Goal: Use online tool/utility: Utilize a website feature to perform a specific function

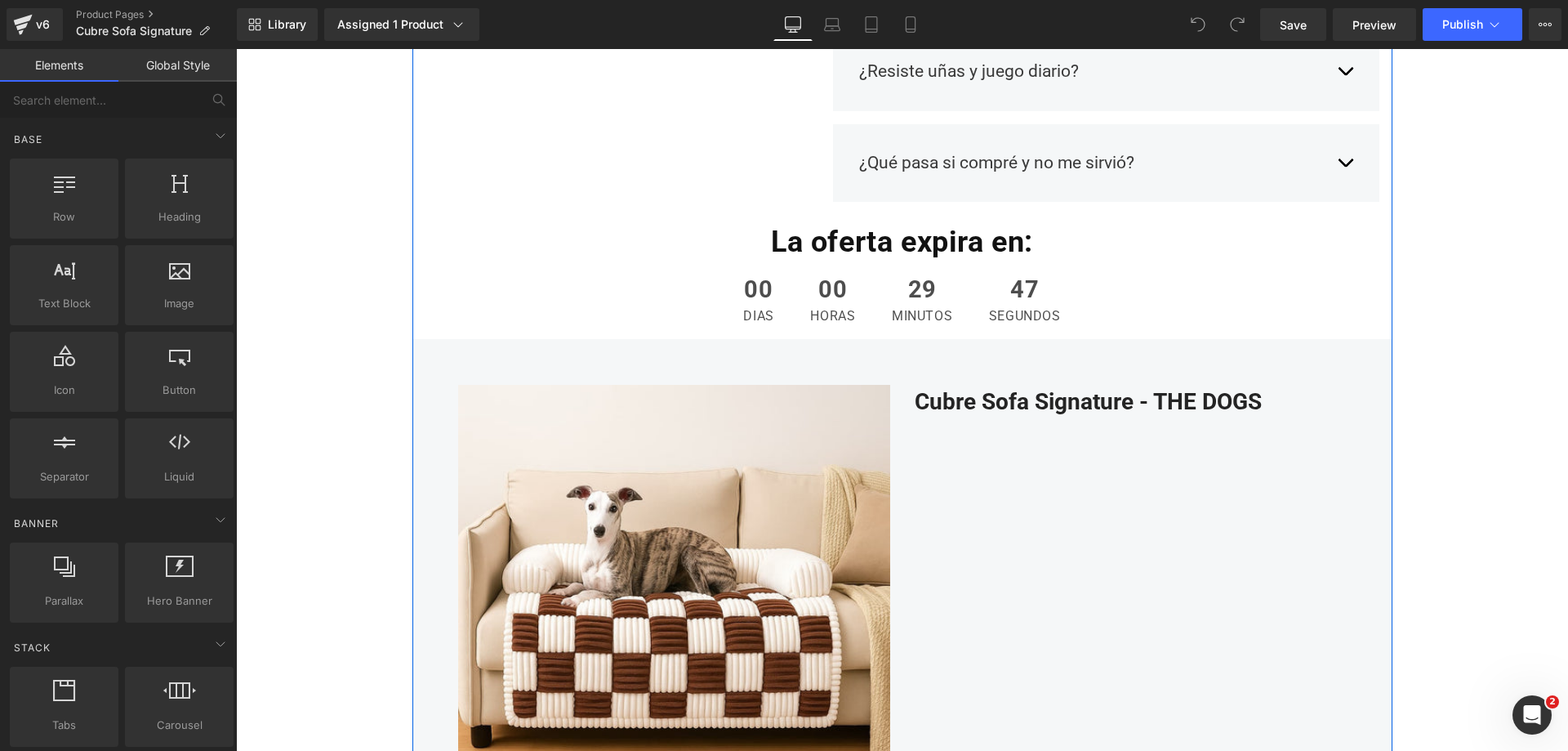
scroll to position [2042, 0]
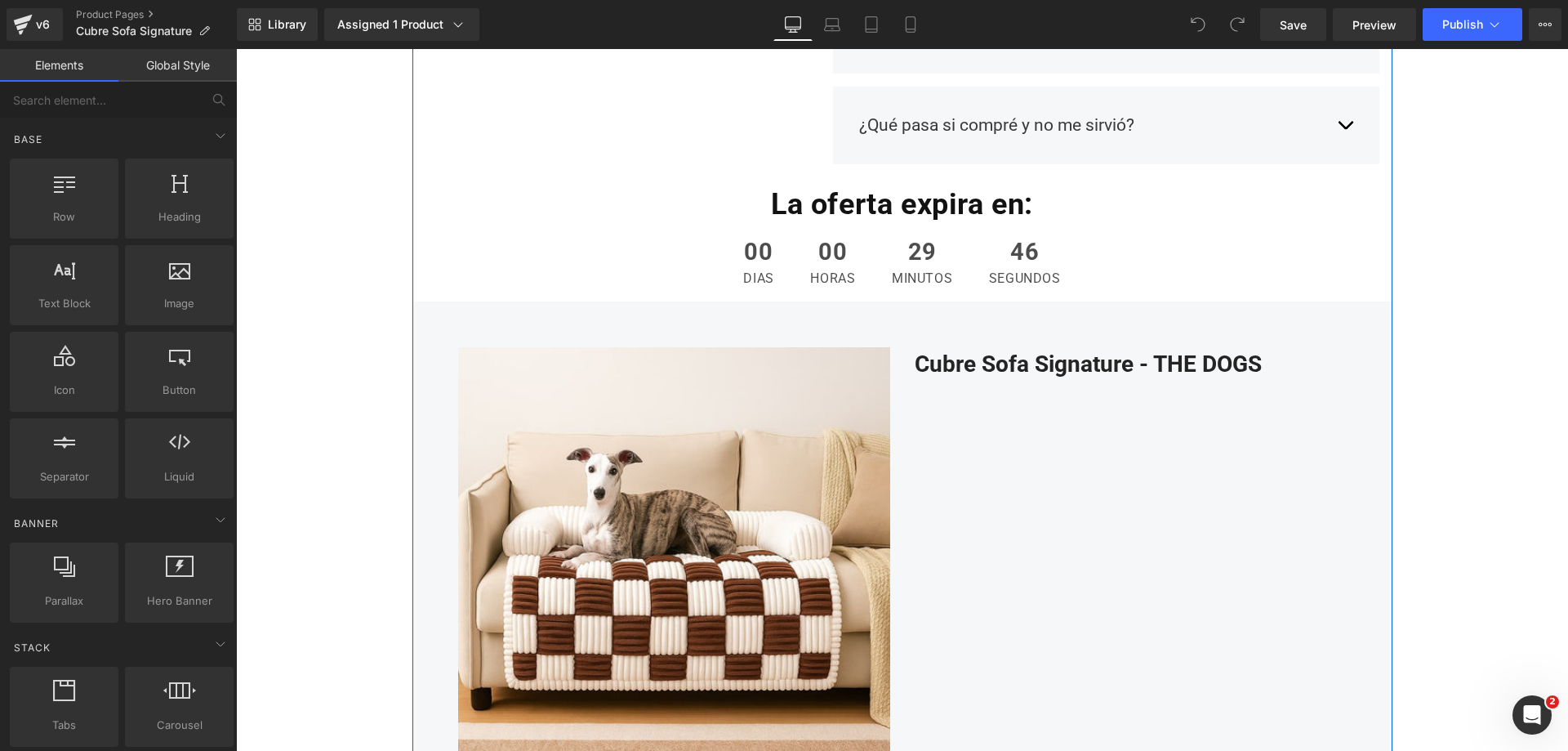
click at [654, 463] on img at bounding box center [674, 563] width 432 height 432
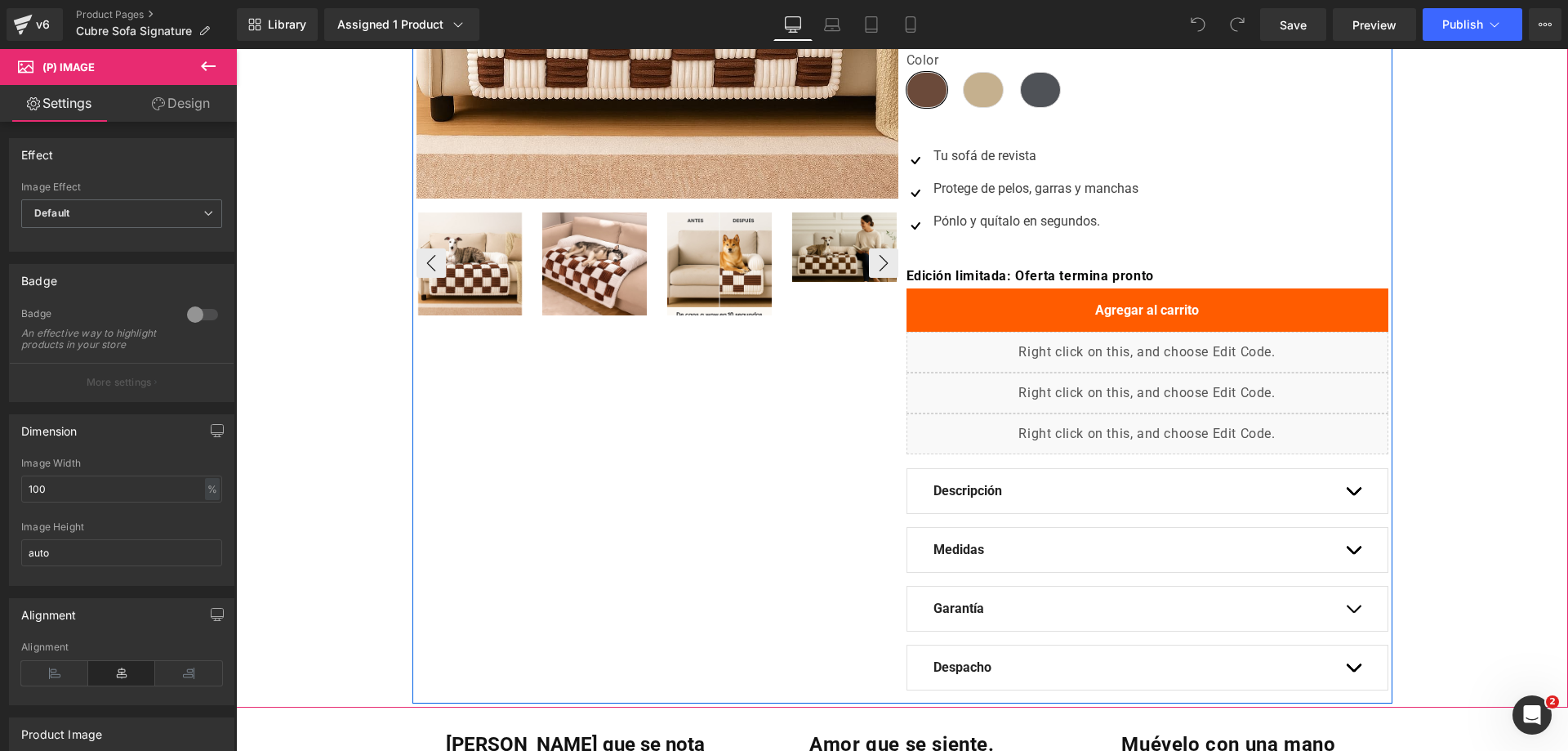
scroll to position [653, 0]
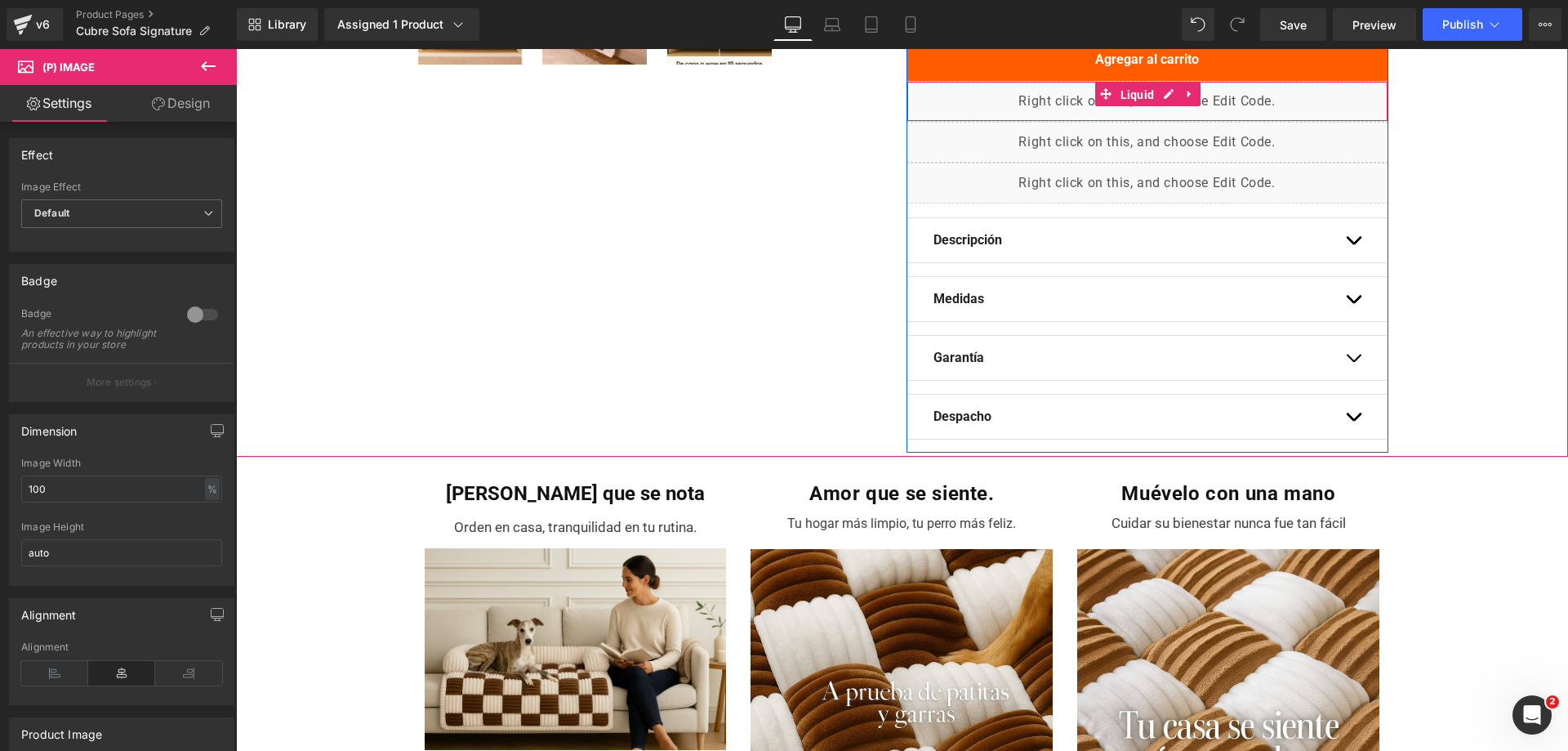
click at [1120, 95] on span "Liquid" at bounding box center [1137, 94] width 42 height 25
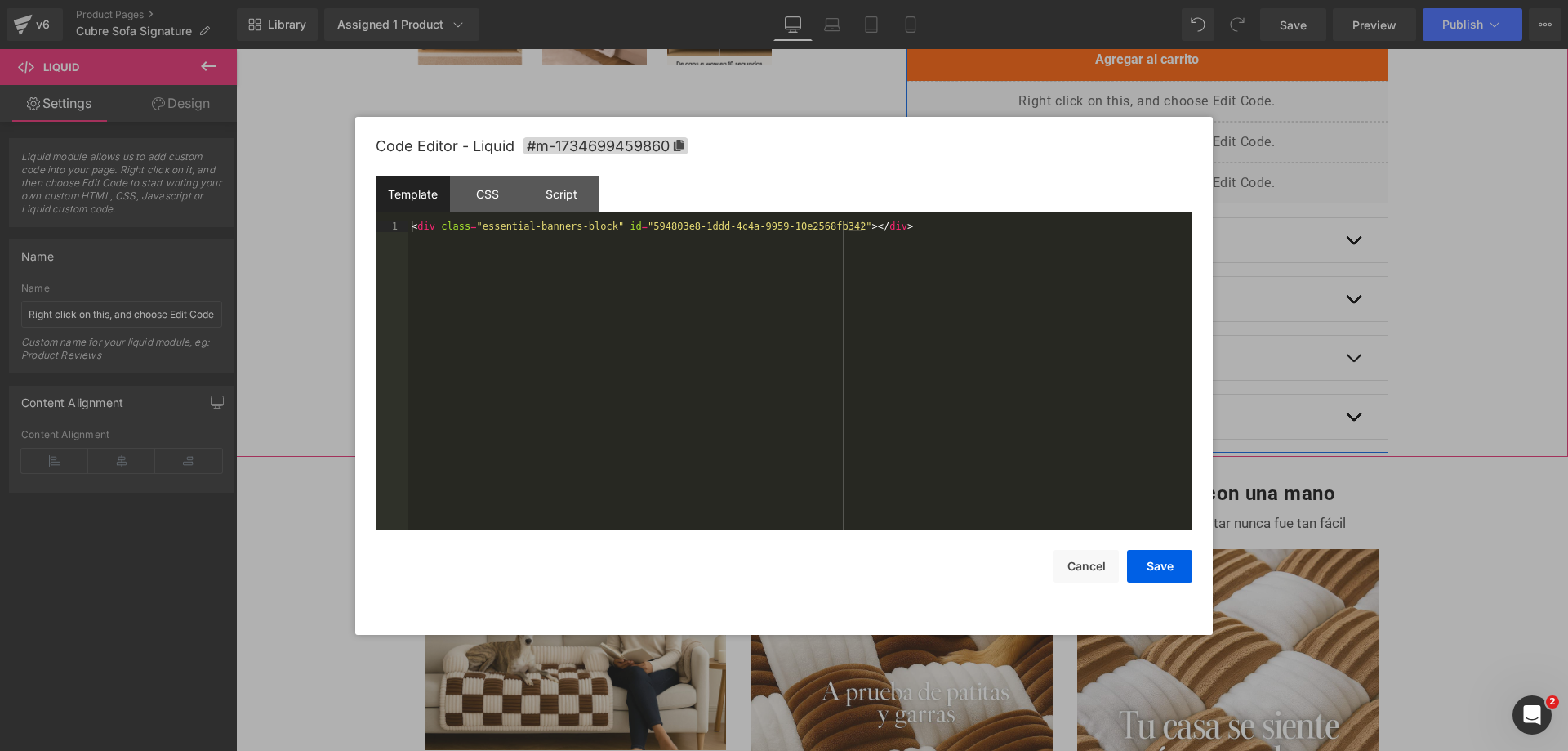
click at [1169, 94] on div "Liquid" at bounding box center [1147, 101] width 482 height 41
click at [790, 99] on div at bounding box center [784, 375] width 1568 height 751
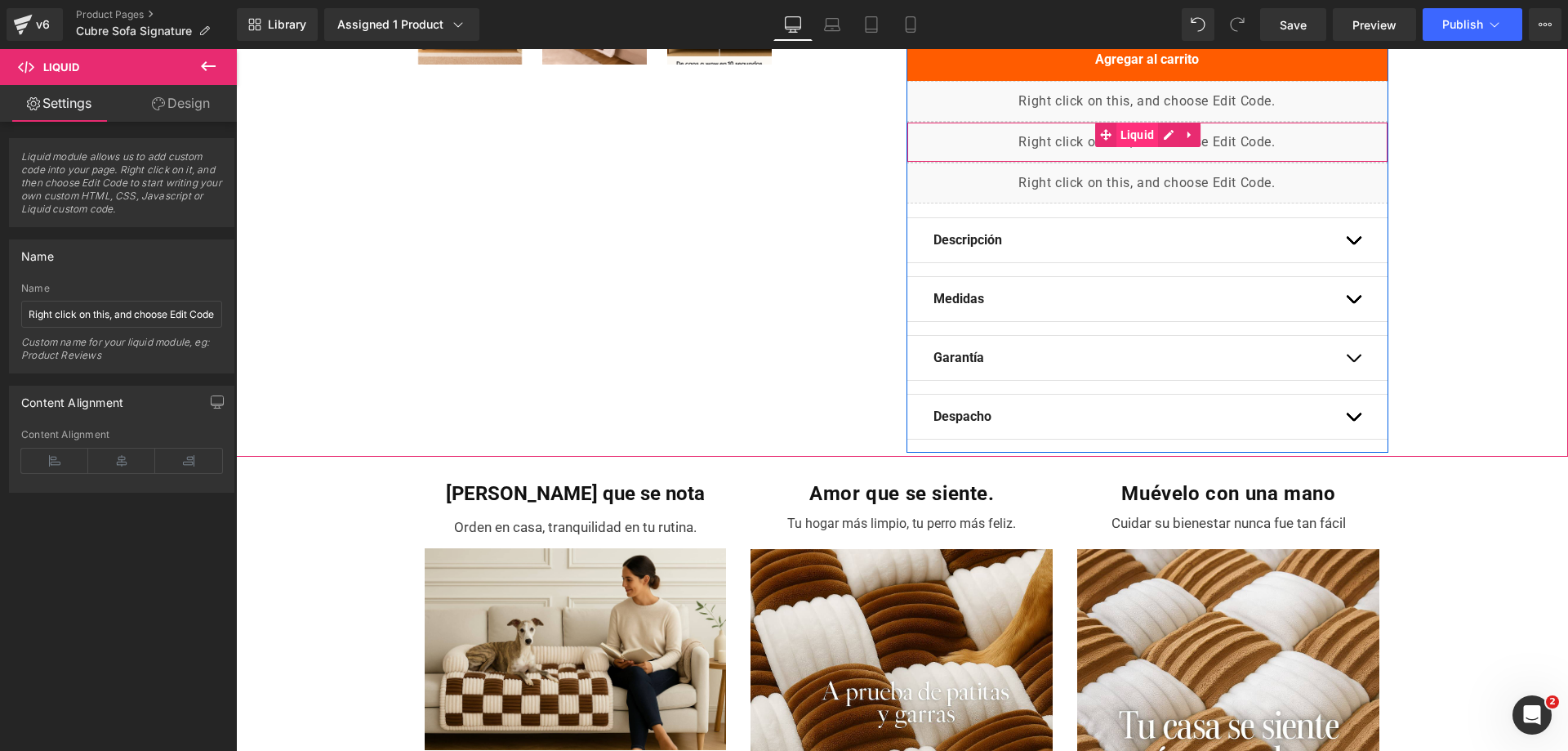
drag, startPoint x: 1092, startPoint y: 139, endPoint x: 1137, endPoint y: 139, distance: 45.0
click at [1095, 139] on span at bounding box center [1106, 135] width 21 height 25
click at [1180, 131] on link at bounding box center [1190, 135] width 21 height 25
drag, startPoint x: 1129, startPoint y: 137, endPoint x: 1365, endPoint y: 184, distance: 240.6
click at [1129, 137] on div "Liquid" at bounding box center [1147, 142] width 482 height 41
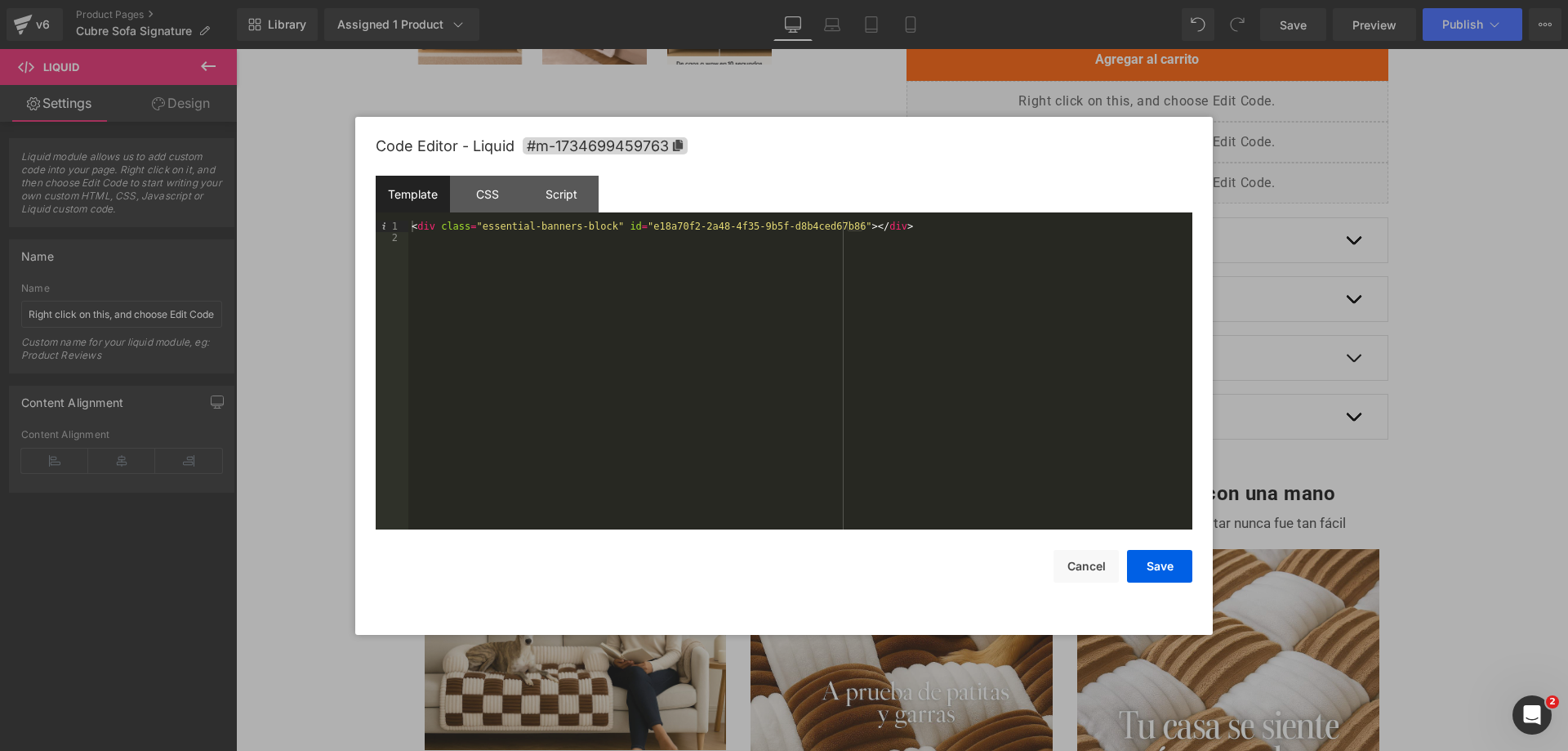
click at [1319, 204] on div at bounding box center [784, 375] width 1568 height 751
click at [1163, 182] on div "Liquid" at bounding box center [1147, 183] width 482 height 41
drag, startPoint x: 1340, startPoint y: 225, endPoint x: 1038, endPoint y: 201, distance: 303.0
click at [1340, 225] on div at bounding box center [784, 375] width 1568 height 751
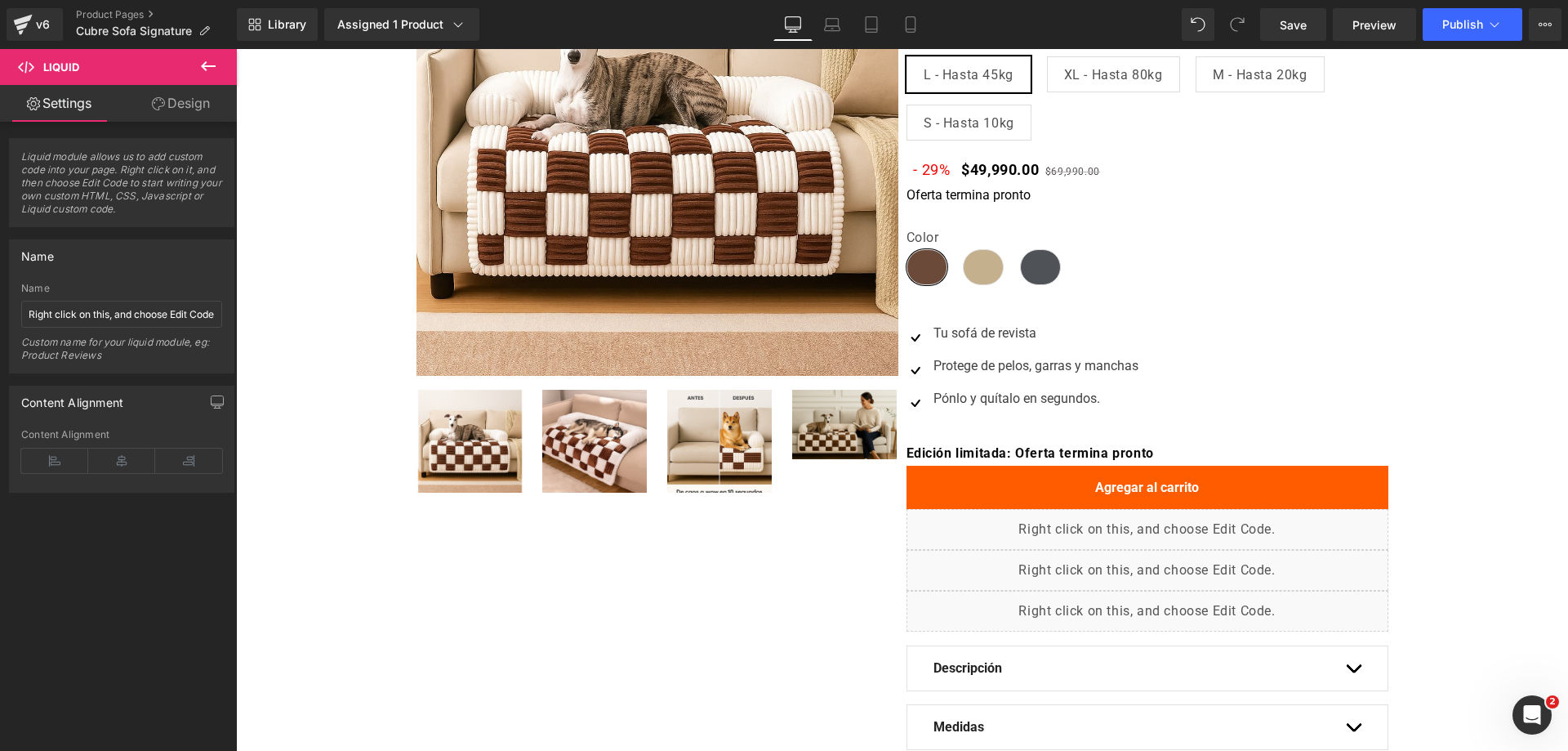
scroll to position [0, 0]
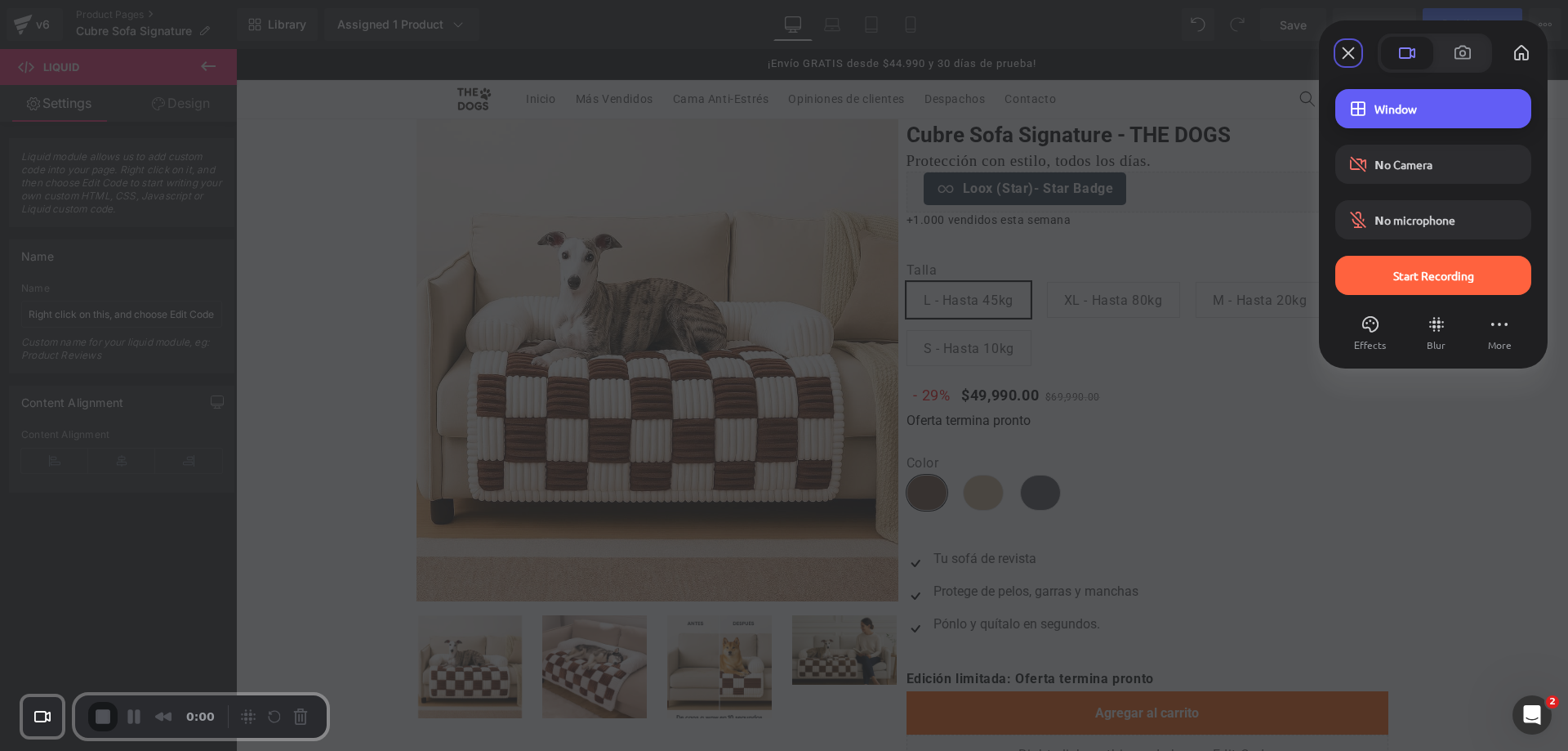
click at [1431, 114] on span "Window" at bounding box center [1446, 109] width 144 height 15
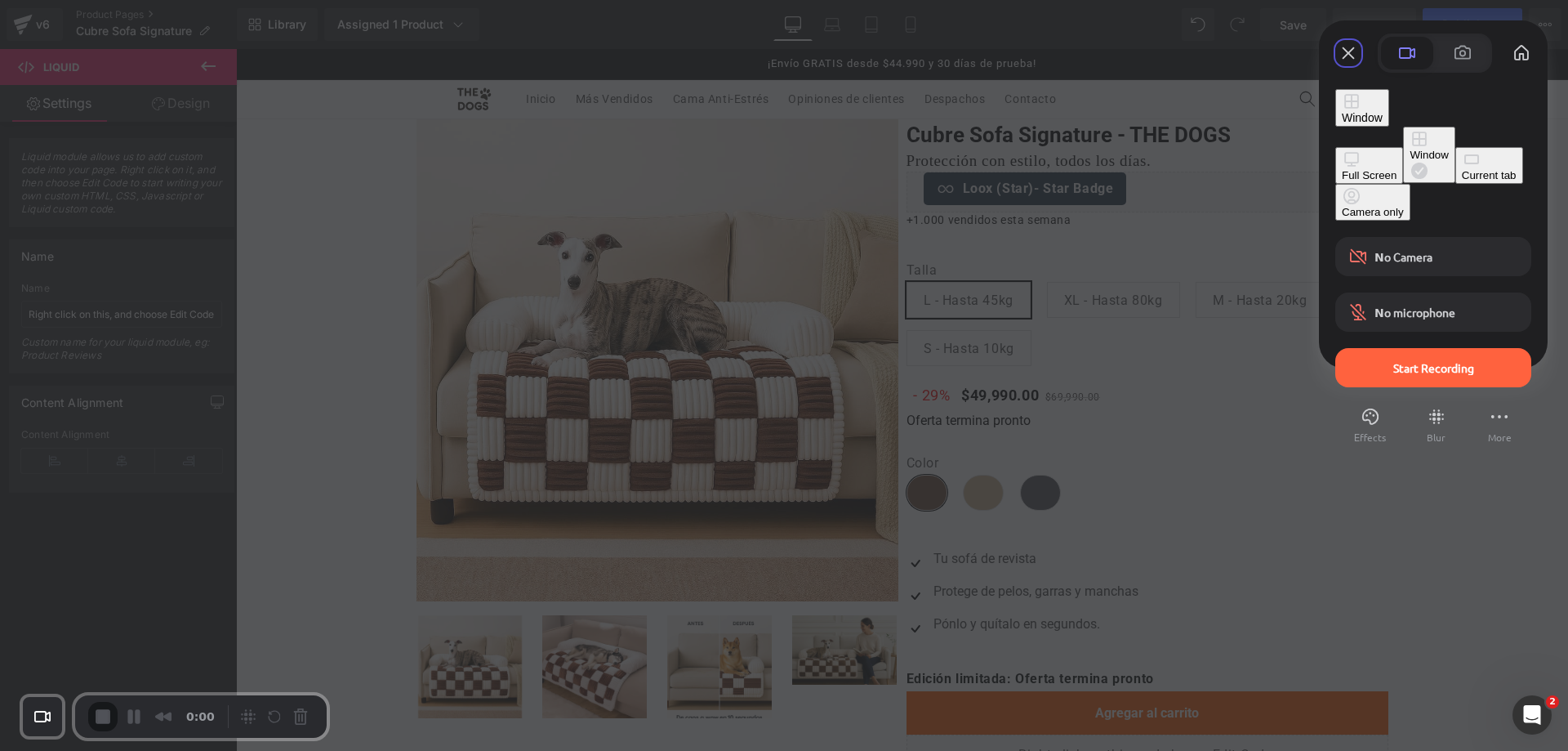
click at [1462, 181] on div "Current tab" at bounding box center [1489, 176] width 55 height 12
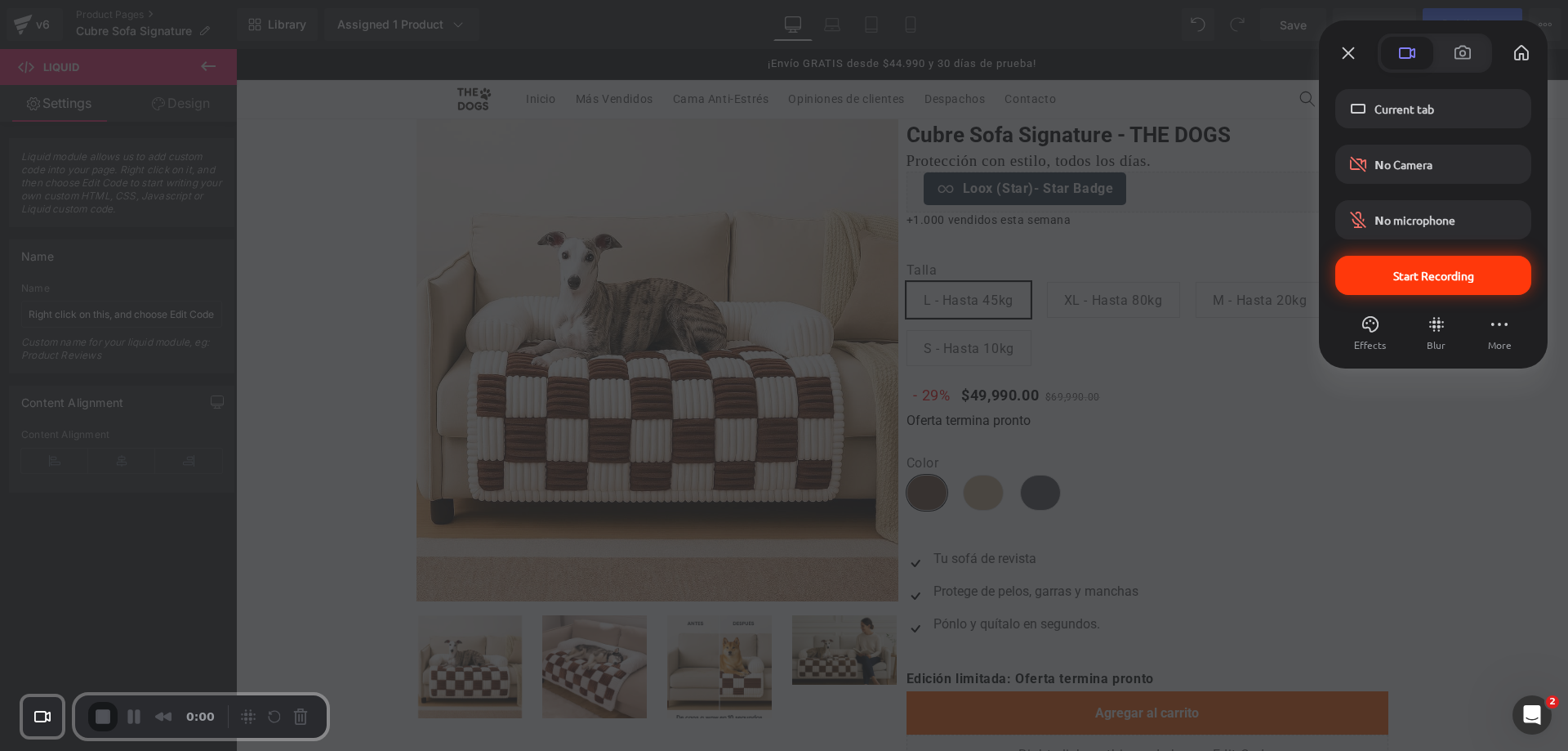
click at [1382, 272] on span "Start Recording" at bounding box center [1433, 275] width 170 height 15
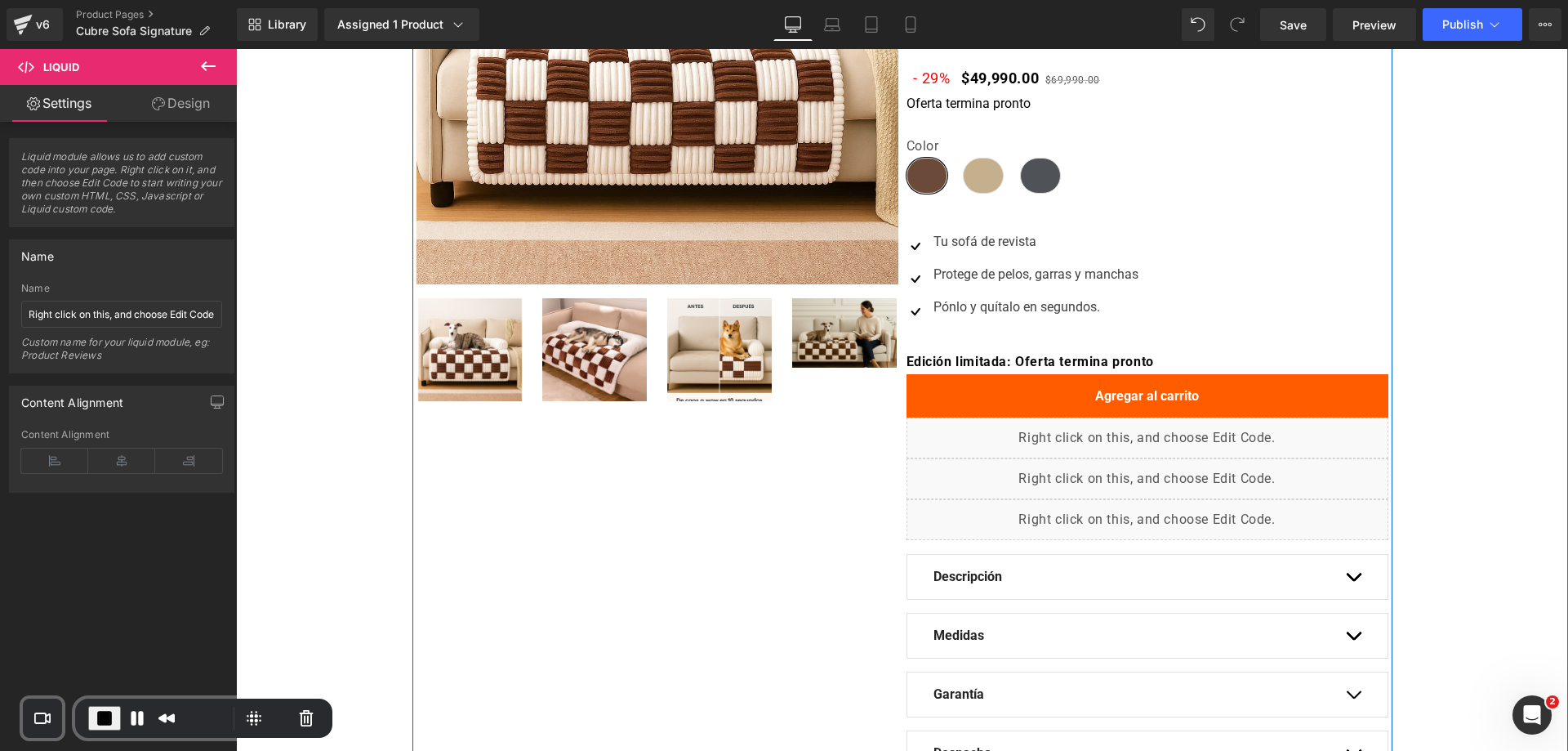
scroll to position [409, 0]
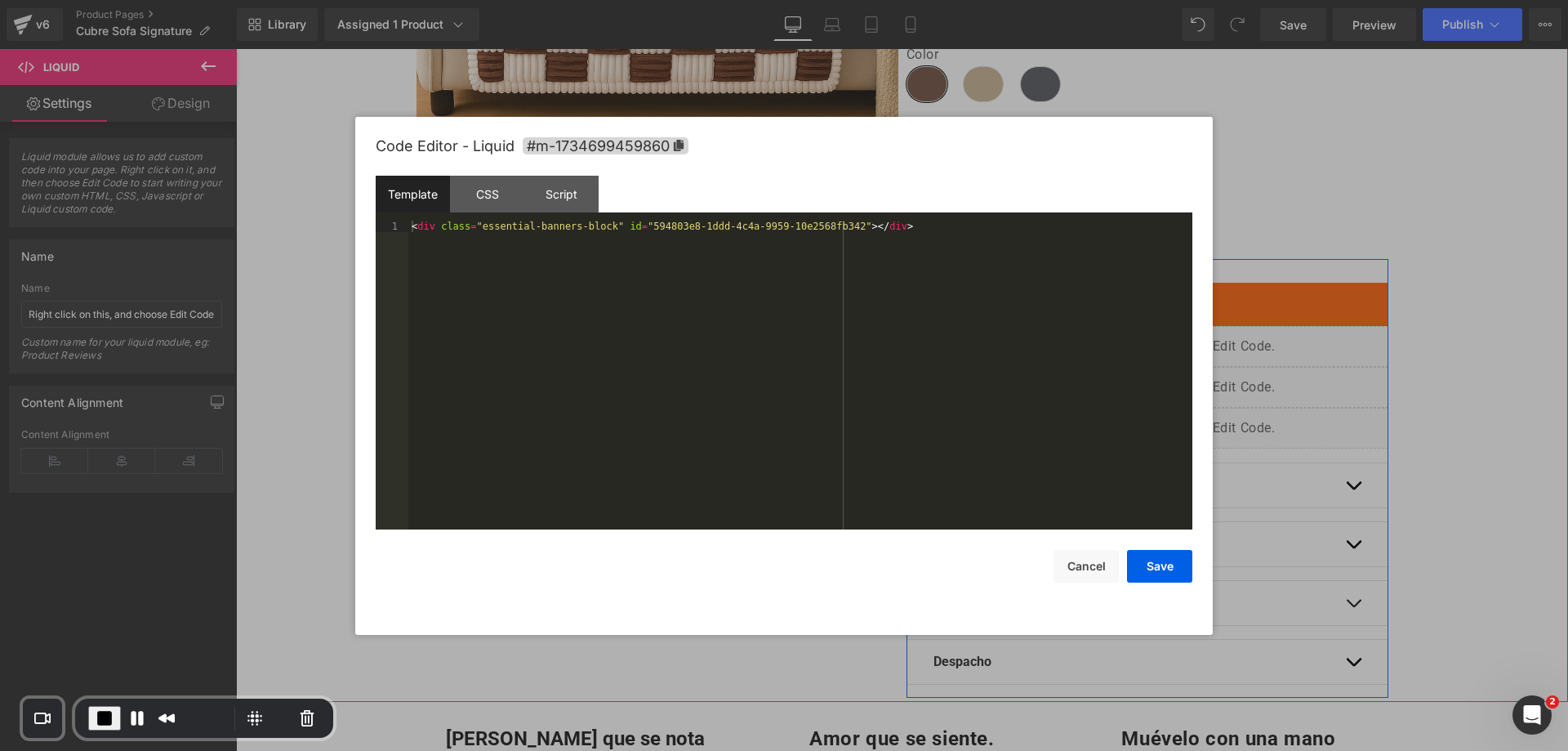
click at [1159, 342] on div "Liquid" at bounding box center [1147, 346] width 482 height 41
drag, startPoint x: 459, startPoint y: 238, endPoint x: 794, endPoint y: 238, distance: 335.0
click at [794, 238] on div "< div class = "essential-banners-block" id = "594803e8-1ddd-4c4a-9959-10e2568fb…" at bounding box center [800, 387] width 784 height 332
click at [1319, 280] on div at bounding box center [784, 375] width 1568 height 751
click at [1136, 377] on div "Liquid" at bounding box center [1147, 387] width 482 height 41
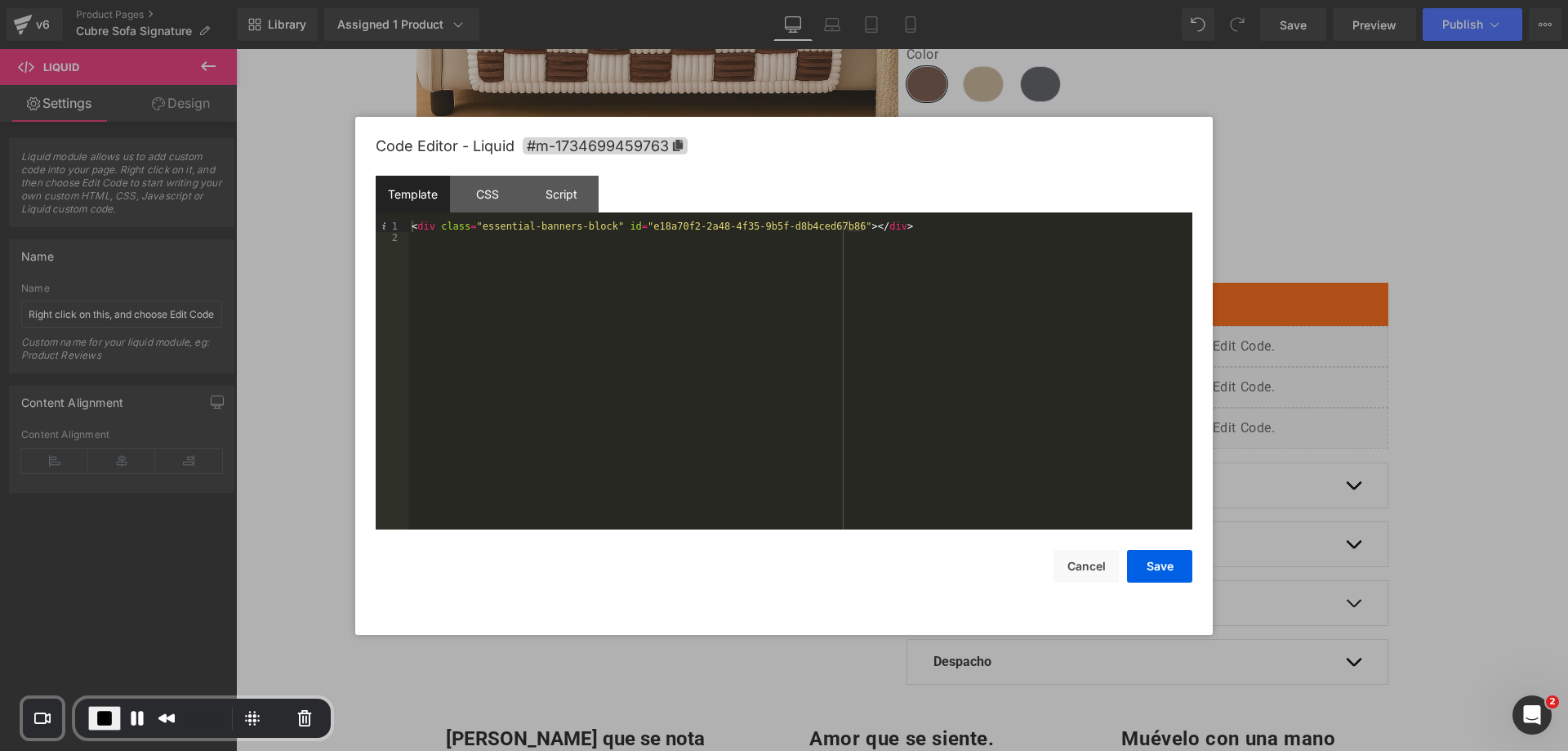
drag, startPoint x: 1263, startPoint y: 372, endPoint x: 987, endPoint y: 333, distance: 278.7
click at [1263, 372] on div at bounding box center [784, 375] width 1568 height 751
click at [1163, 419] on div "Liquid" at bounding box center [1147, 428] width 482 height 41
click at [1338, 451] on div at bounding box center [784, 375] width 1568 height 751
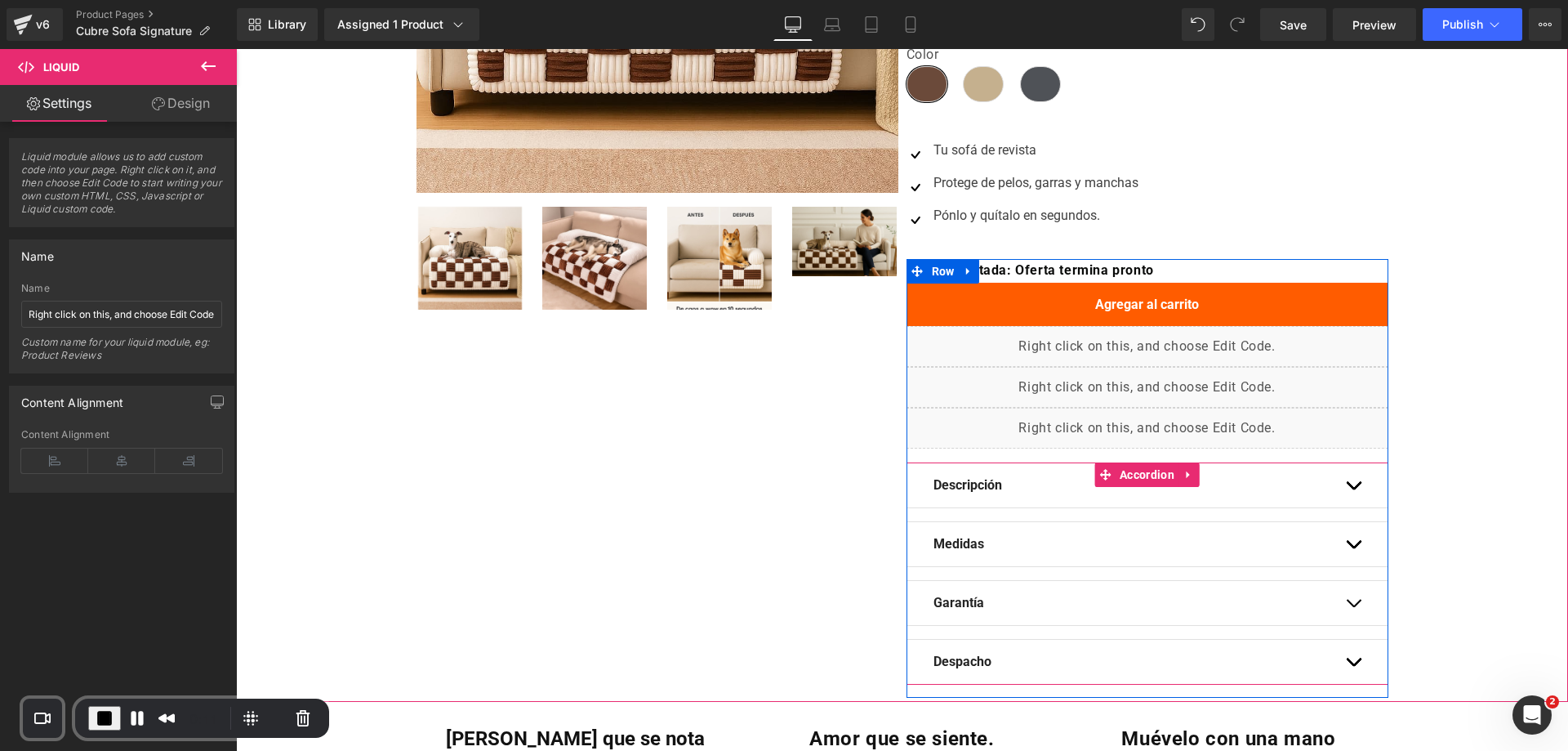
click at [1354, 489] on span "button" at bounding box center [1354, 489] width 0 height 0
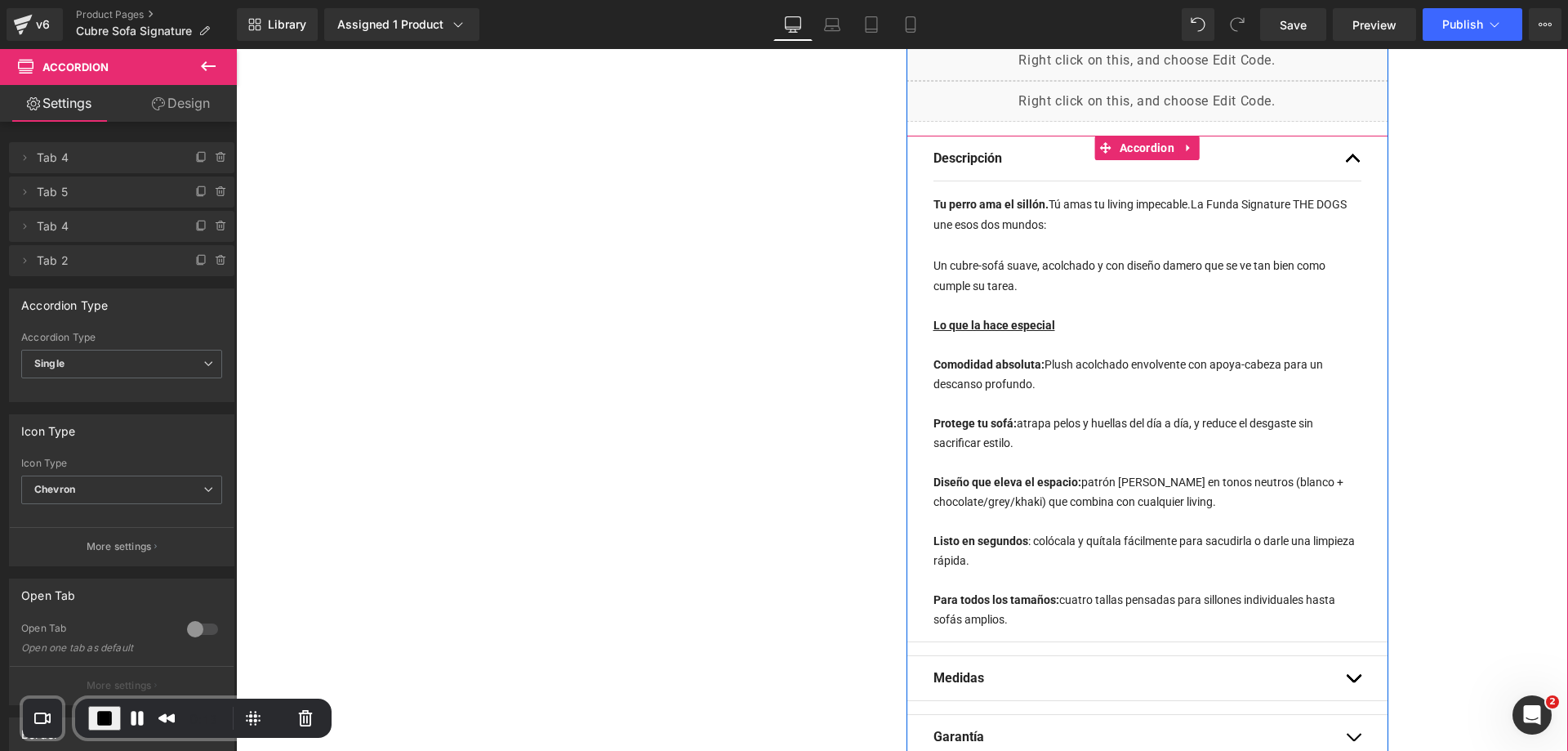
scroll to position [898, 0]
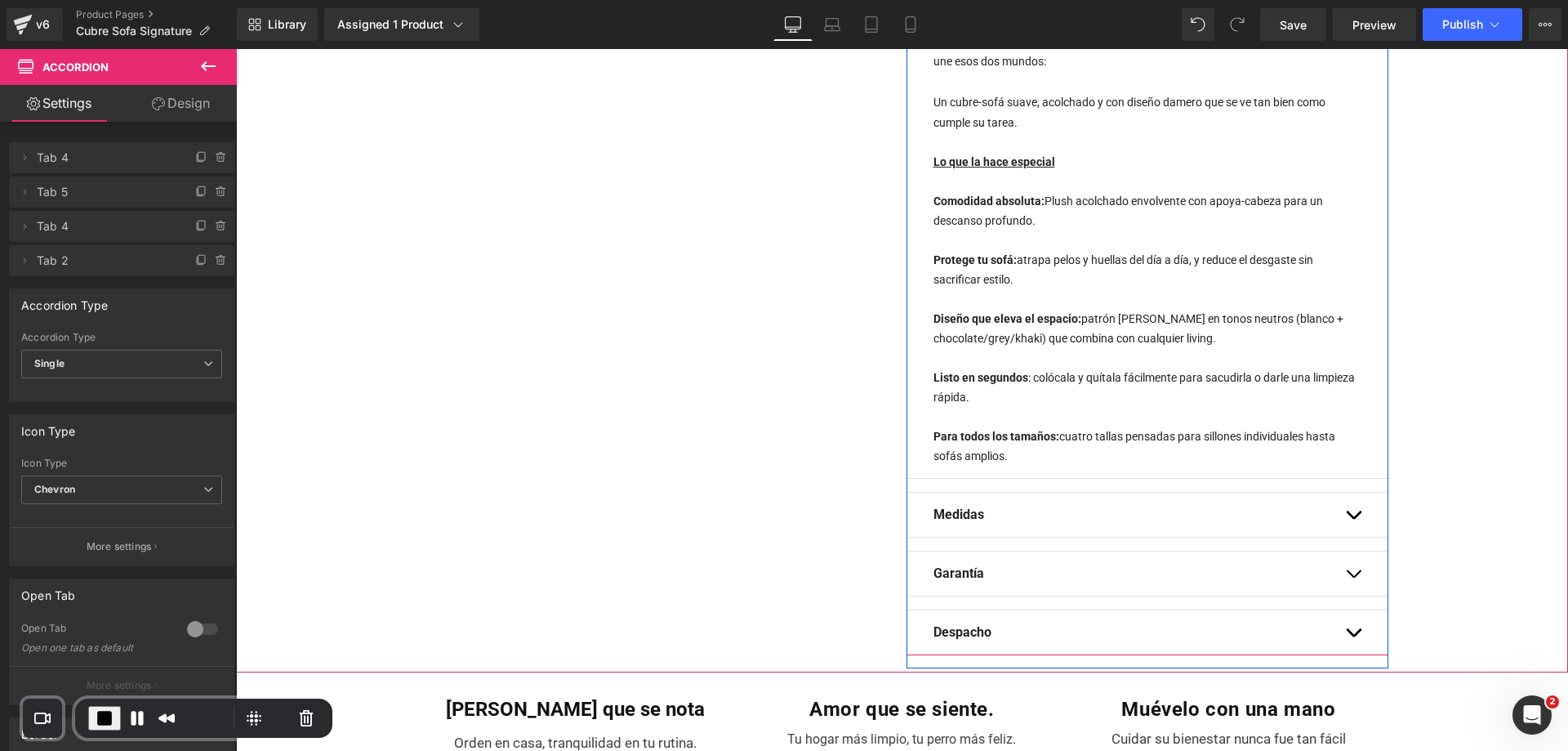
click at [1351, 511] on button "button" at bounding box center [1353, 514] width 17 height 44
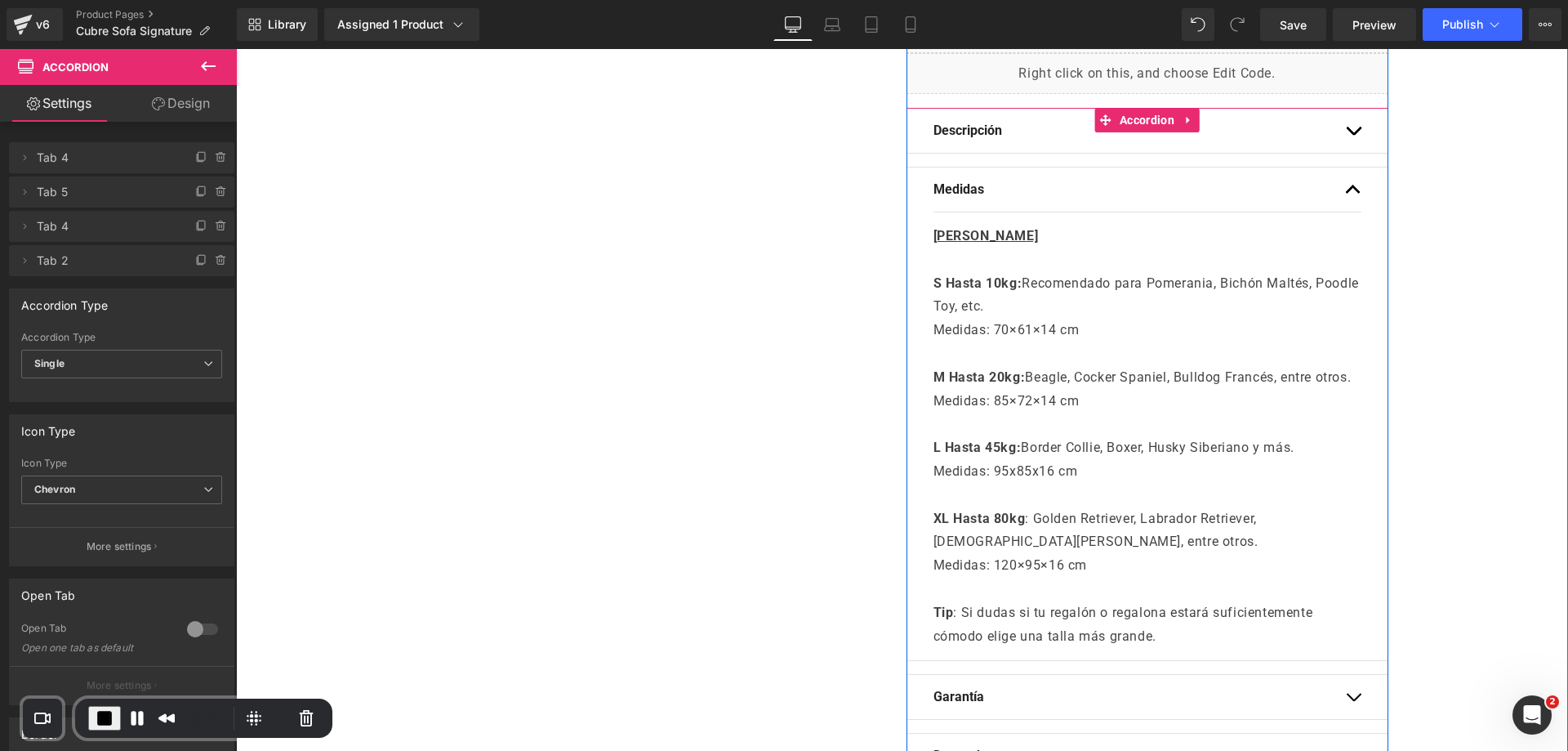
scroll to position [762, 0]
click at [1354, 195] on span "button" at bounding box center [1354, 195] width 0 height 0
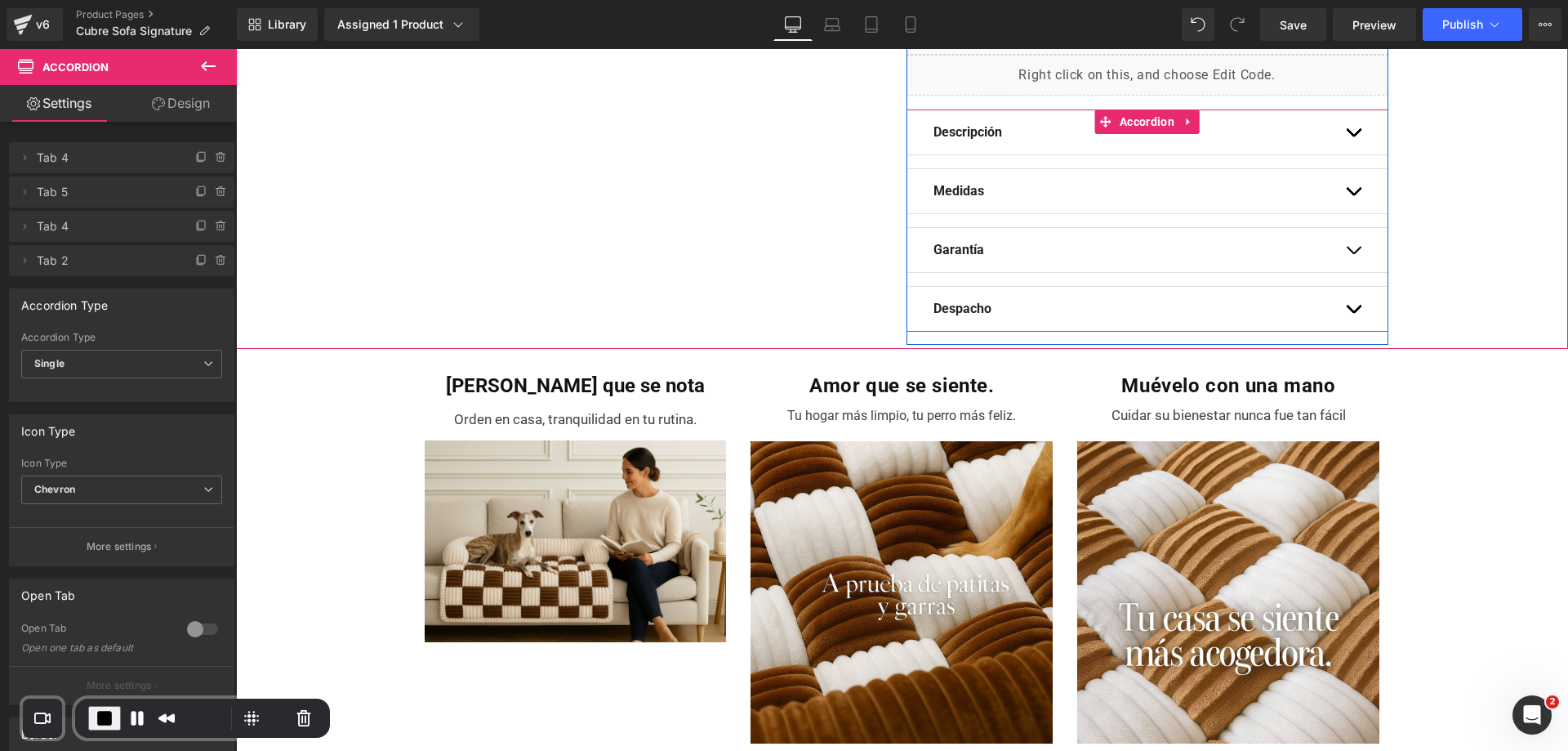
click at [1345, 245] on button "button" at bounding box center [1353, 250] width 17 height 44
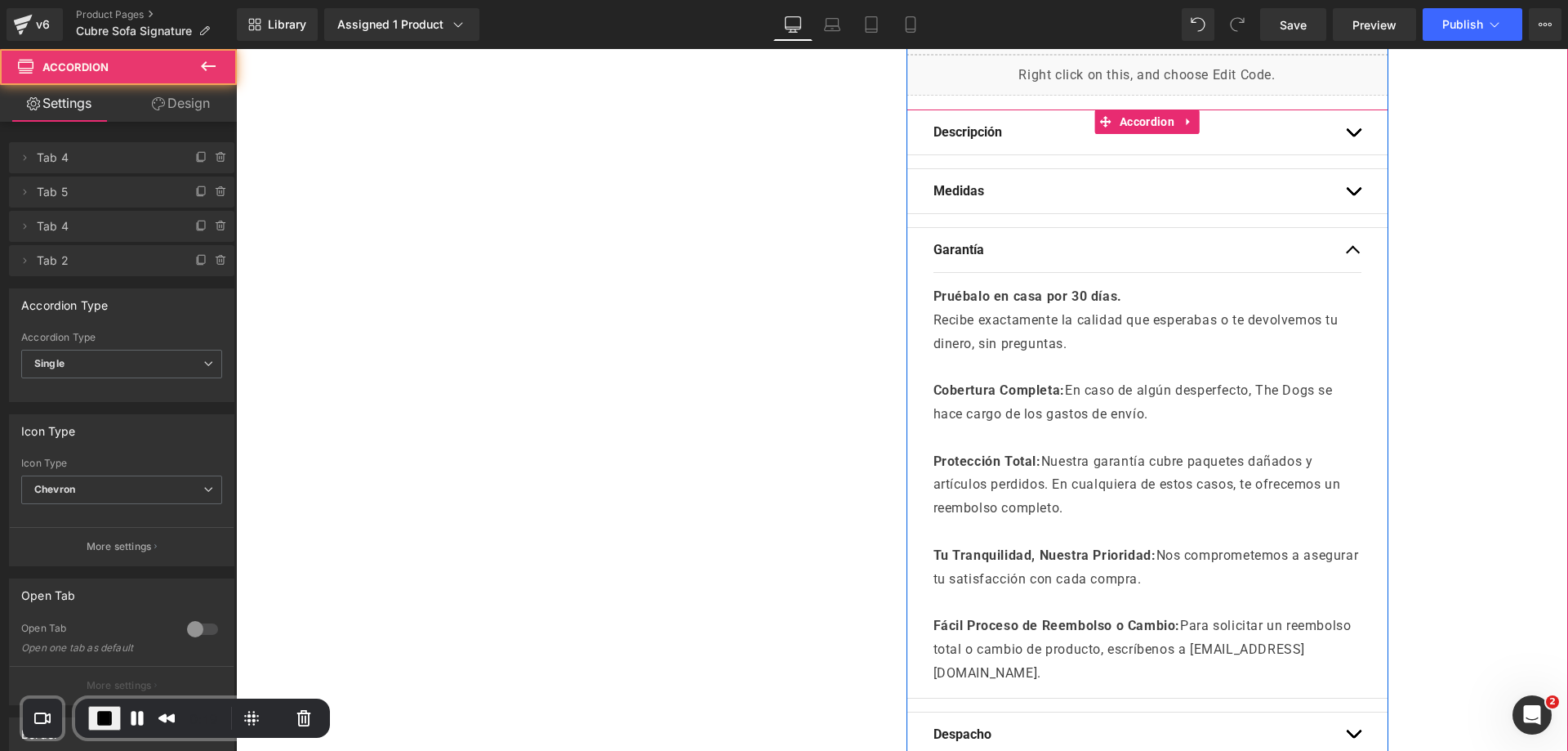
click at [1348, 258] on button "button" at bounding box center [1353, 250] width 17 height 44
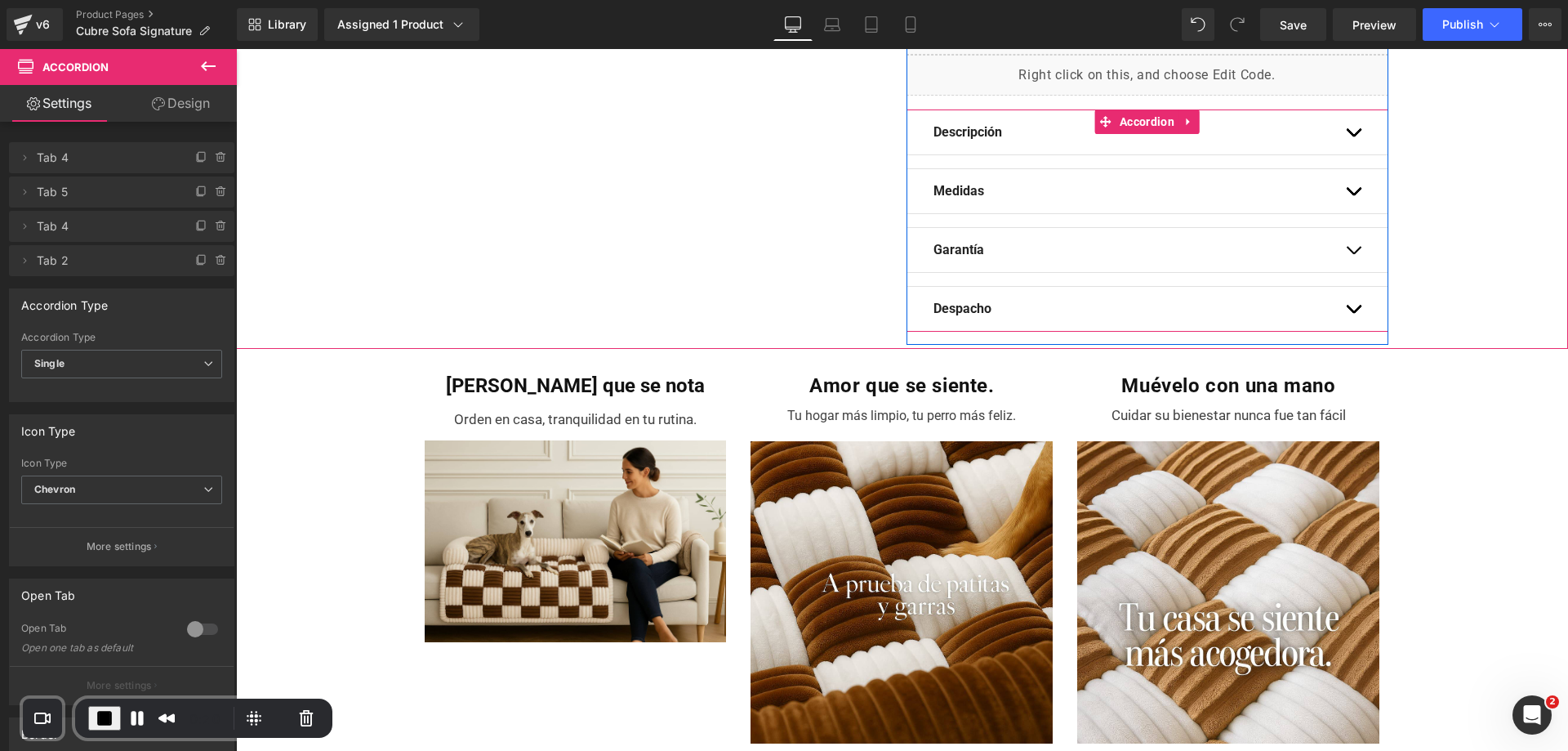
click at [1347, 310] on button "button" at bounding box center [1353, 309] width 17 height 44
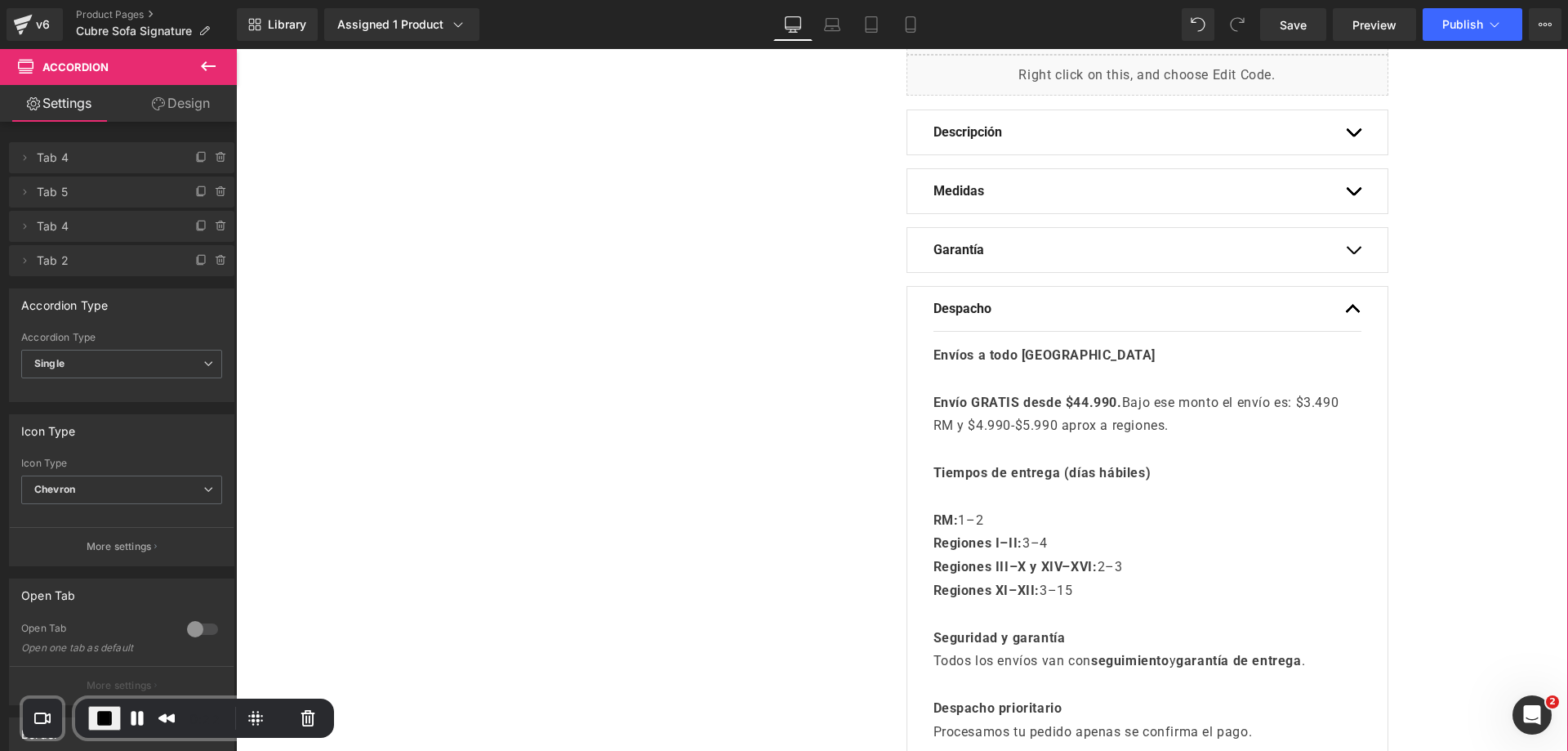
click at [1350, 319] on button "button" at bounding box center [1353, 309] width 17 height 44
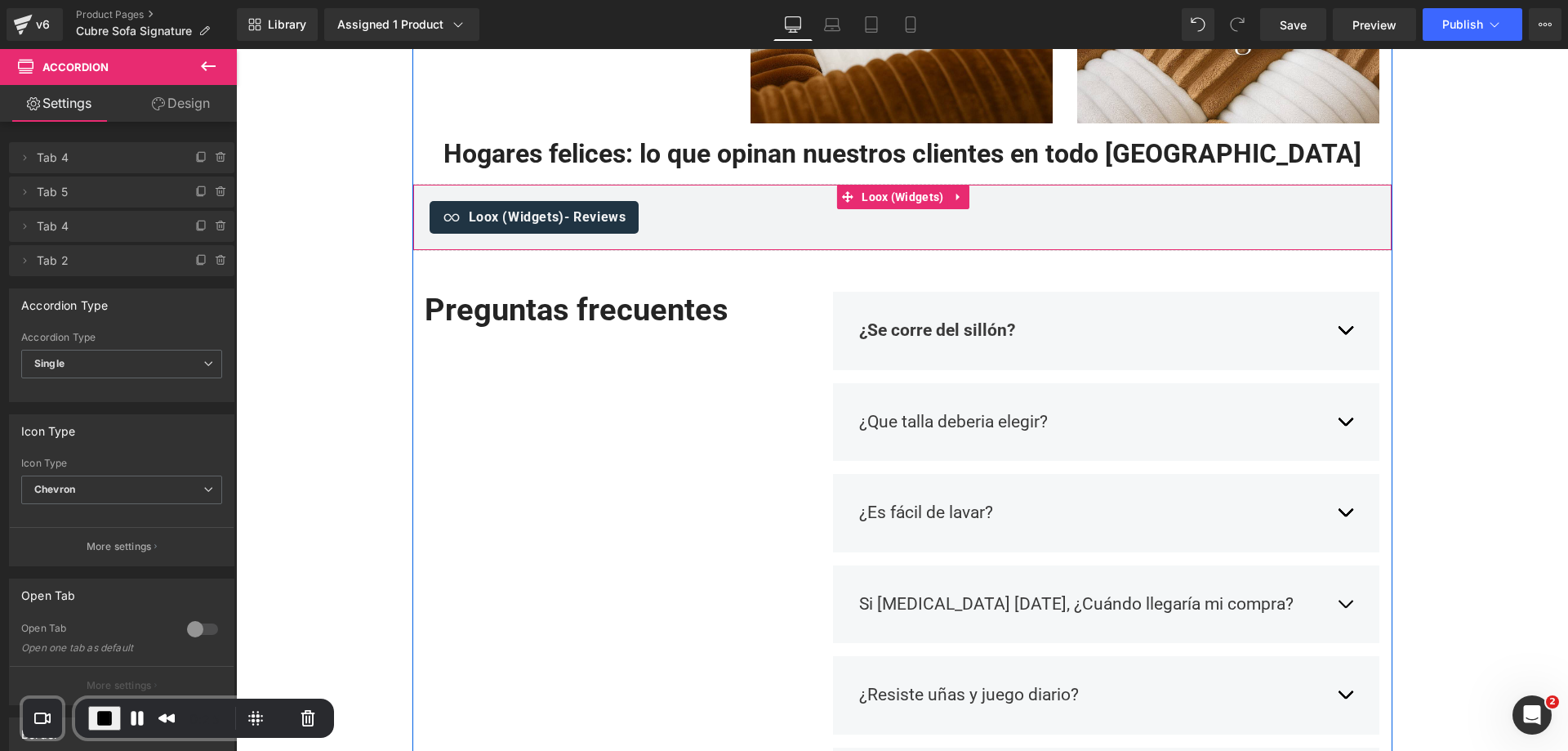
scroll to position [1415, 0]
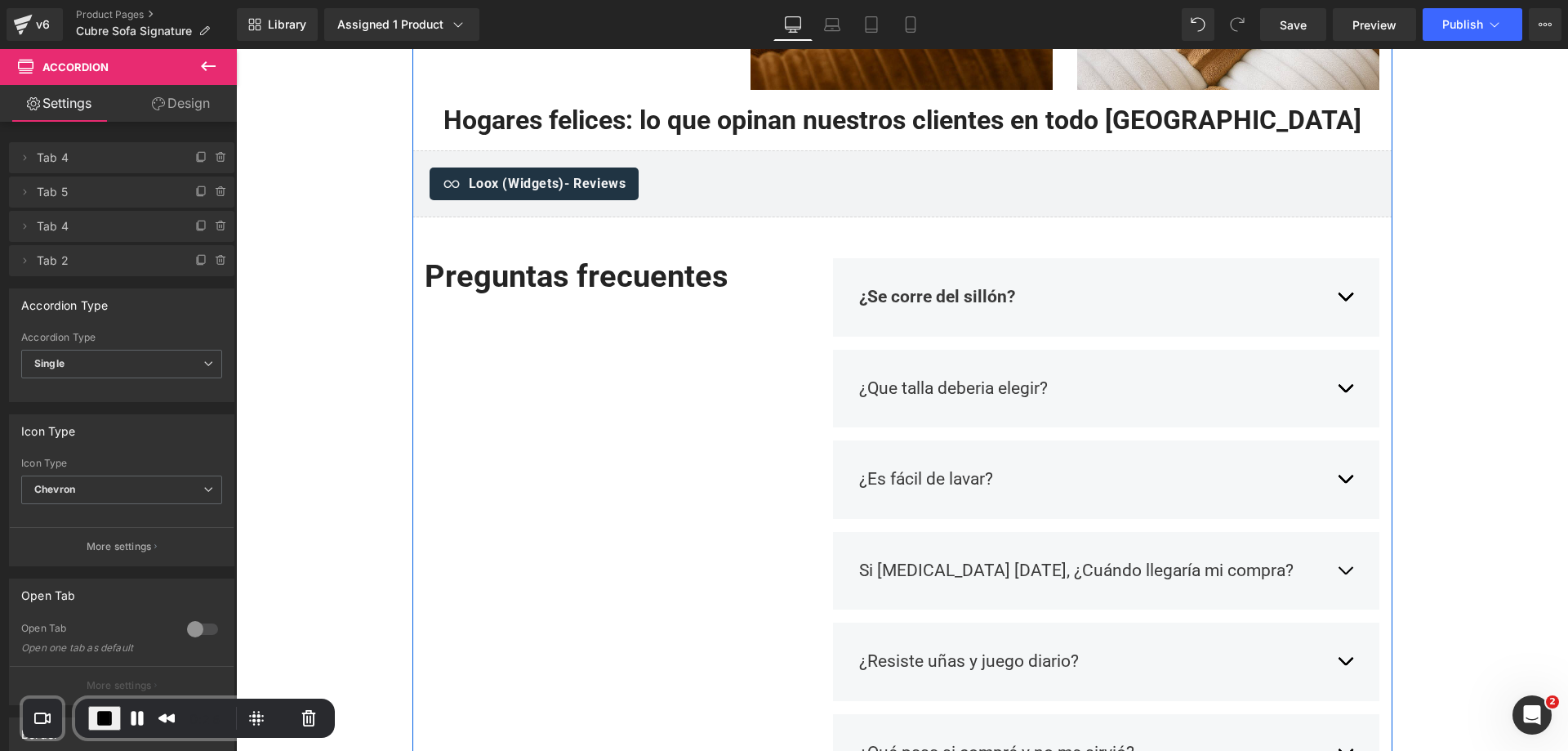
click at [1092, 296] on div "¿Se corre del sillón? Text Block" at bounding box center [1091, 297] width 462 height 26
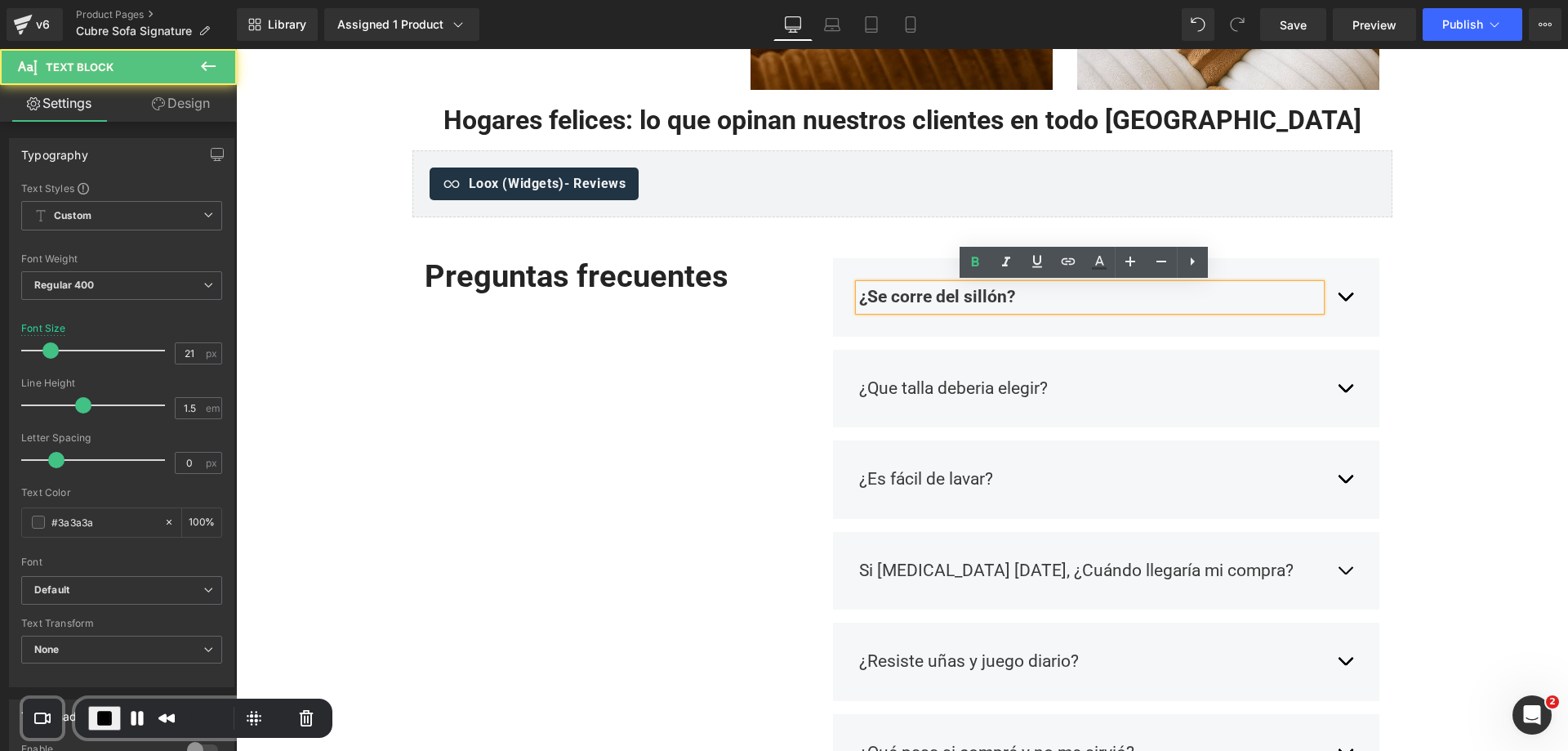
click at [1341, 302] on button "button" at bounding box center [1345, 297] width 17 height 50
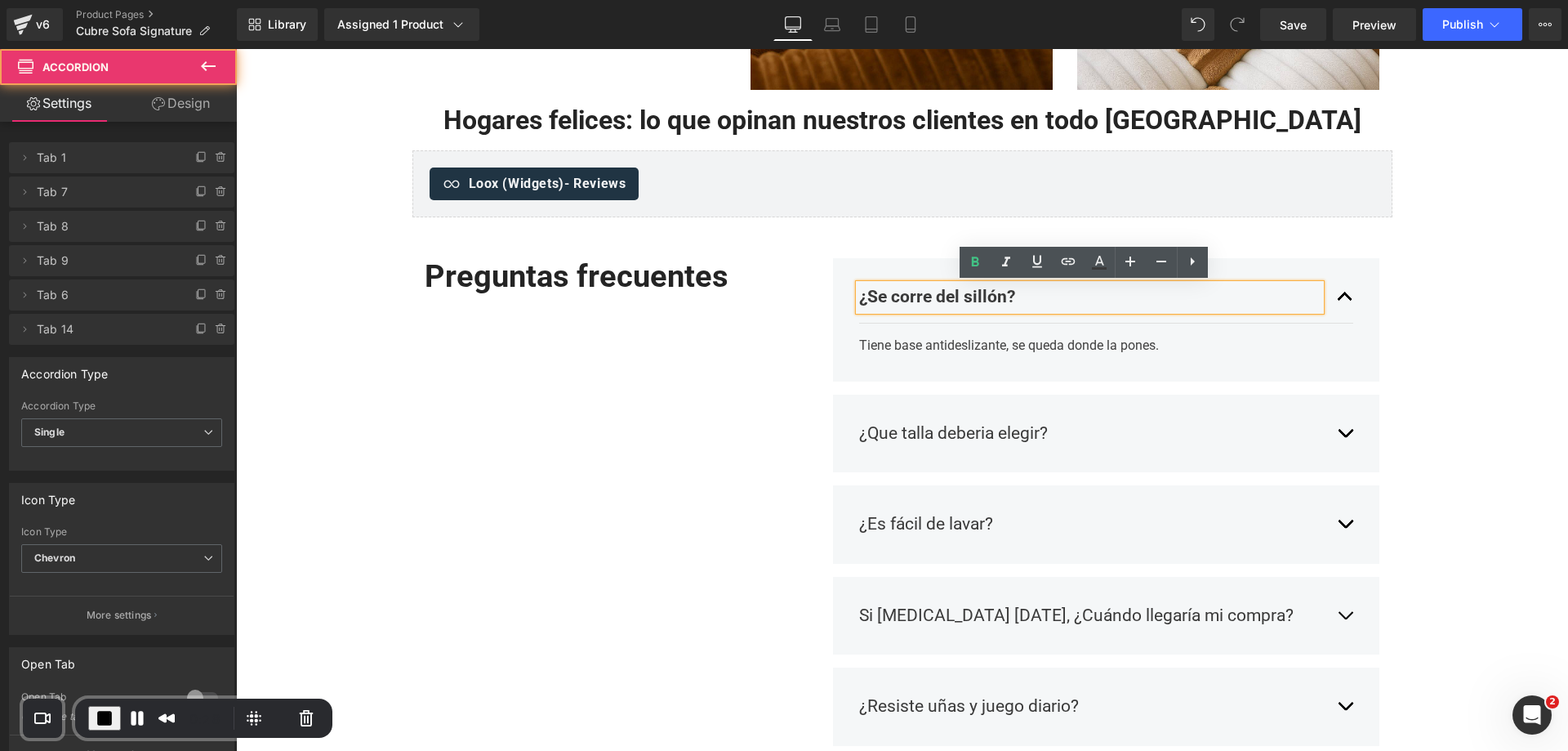
click at [1352, 304] on div "¿Se corre del sillón? Text Block Tiene base antideslizante, se queda donde la p…" at bounding box center [1107, 319] width 547 height 124
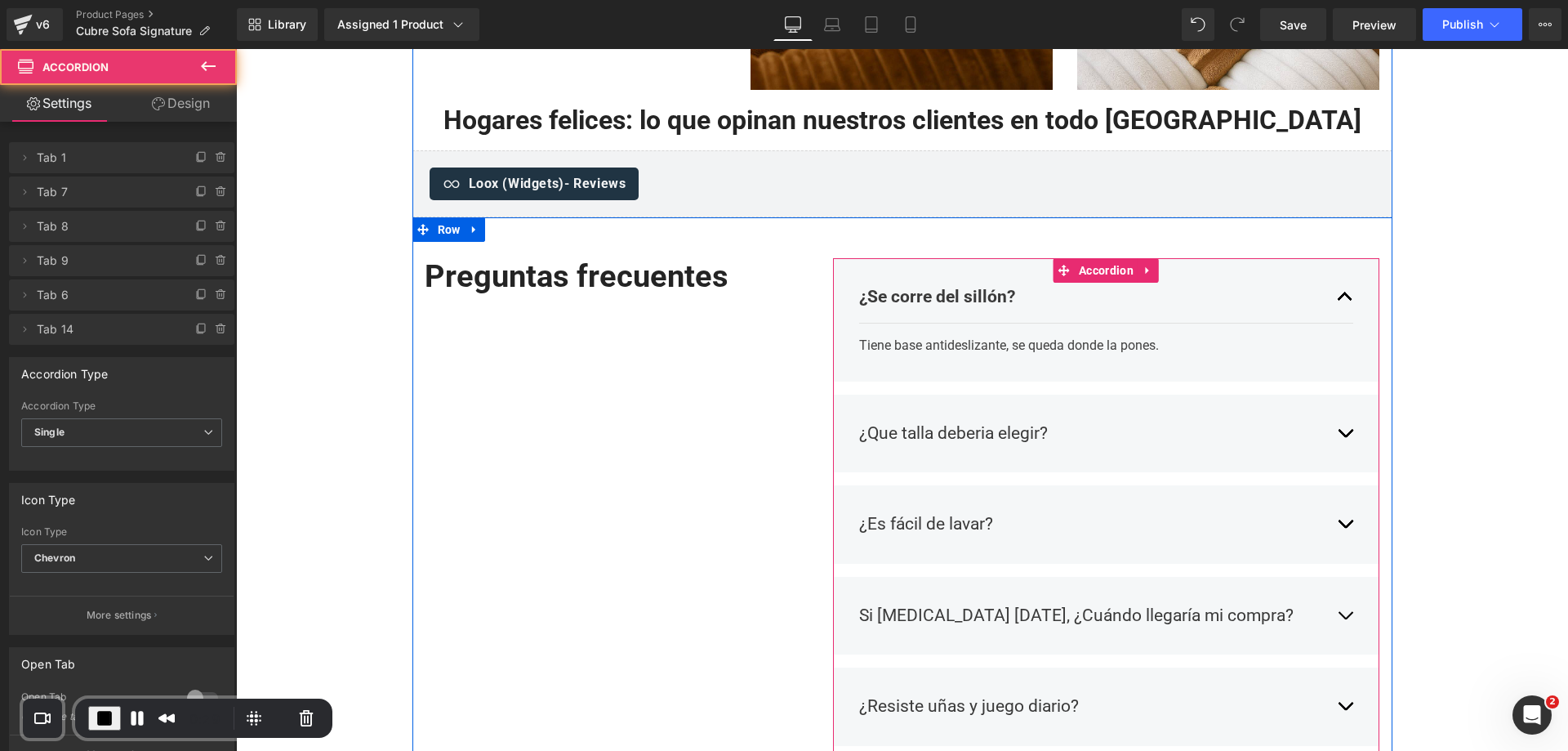
click at [1347, 421] on button "button" at bounding box center [1345, 433] width 17 height 50
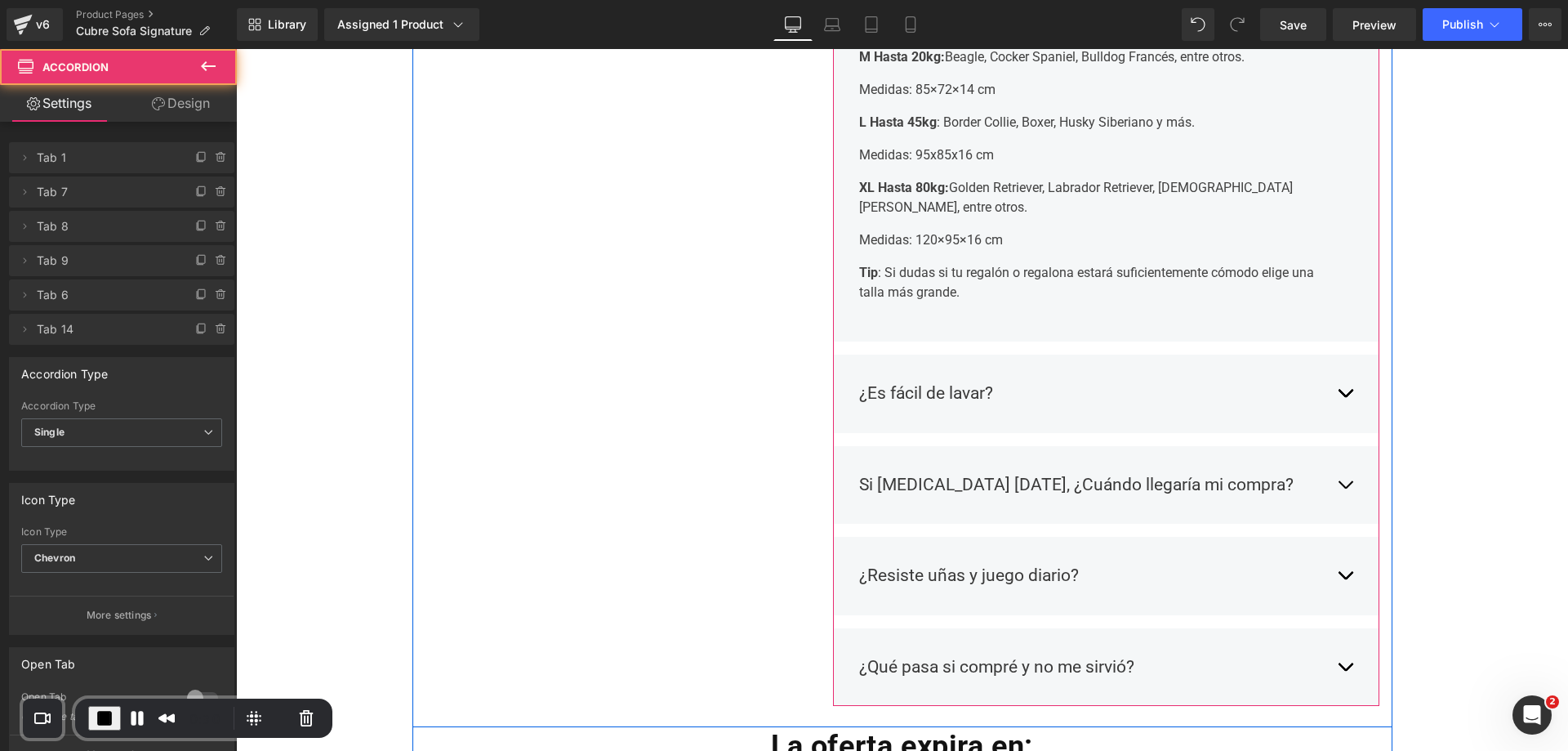
click at [1345, 397] on span "button" at bounding box center [1345, 397] width 0 height 0
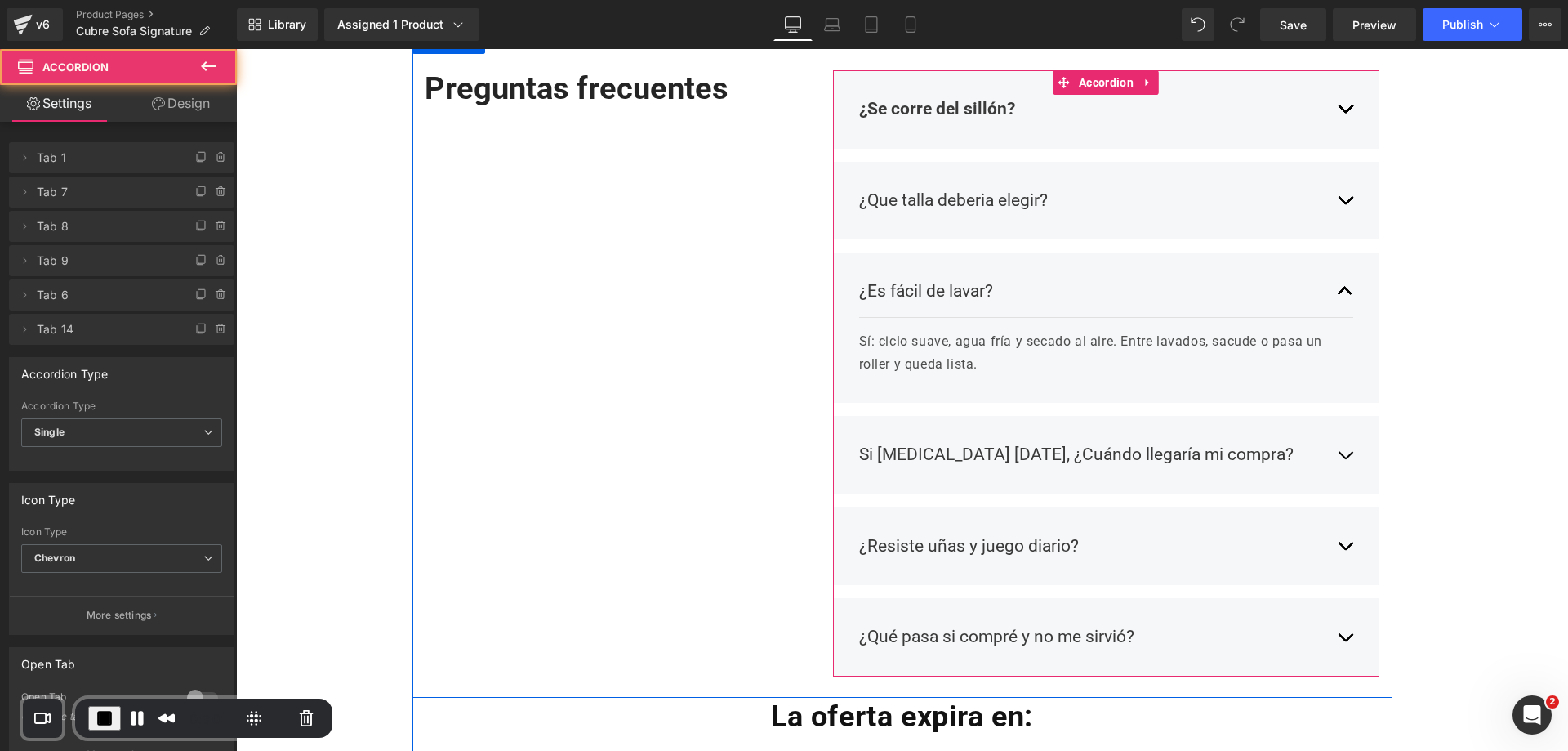
scroll to position [1685, 0]
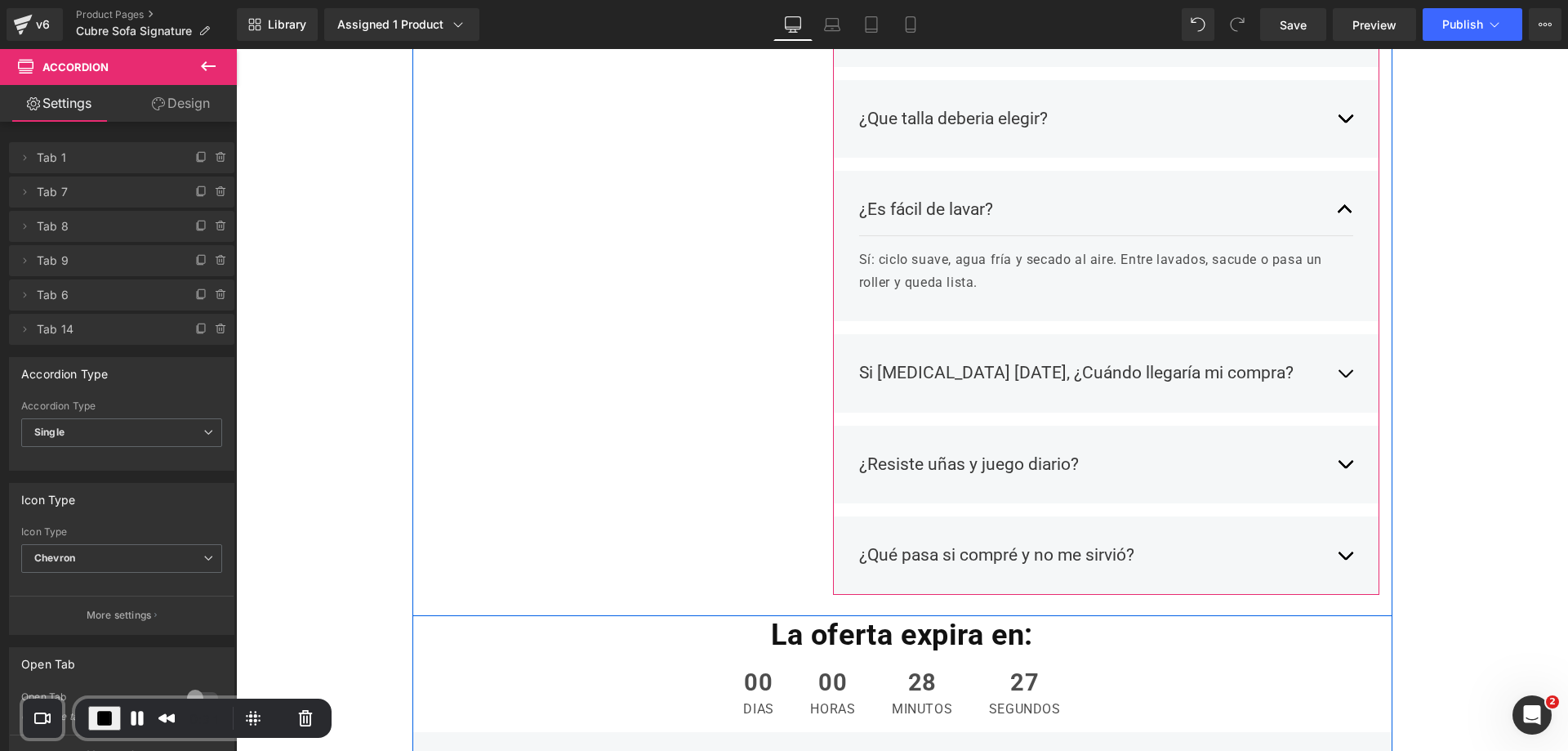
click at [1348, 369] on div "Si [MEDICAL_DATA] [DATE], ¿Cuándo llegaría mi compra? Text Block Envíos a todo …" at bounding box center [1107, 373] width 547 height 79
click at [1339, 378] on button "button" at bounding box center [1345, 372] width 17 height 50
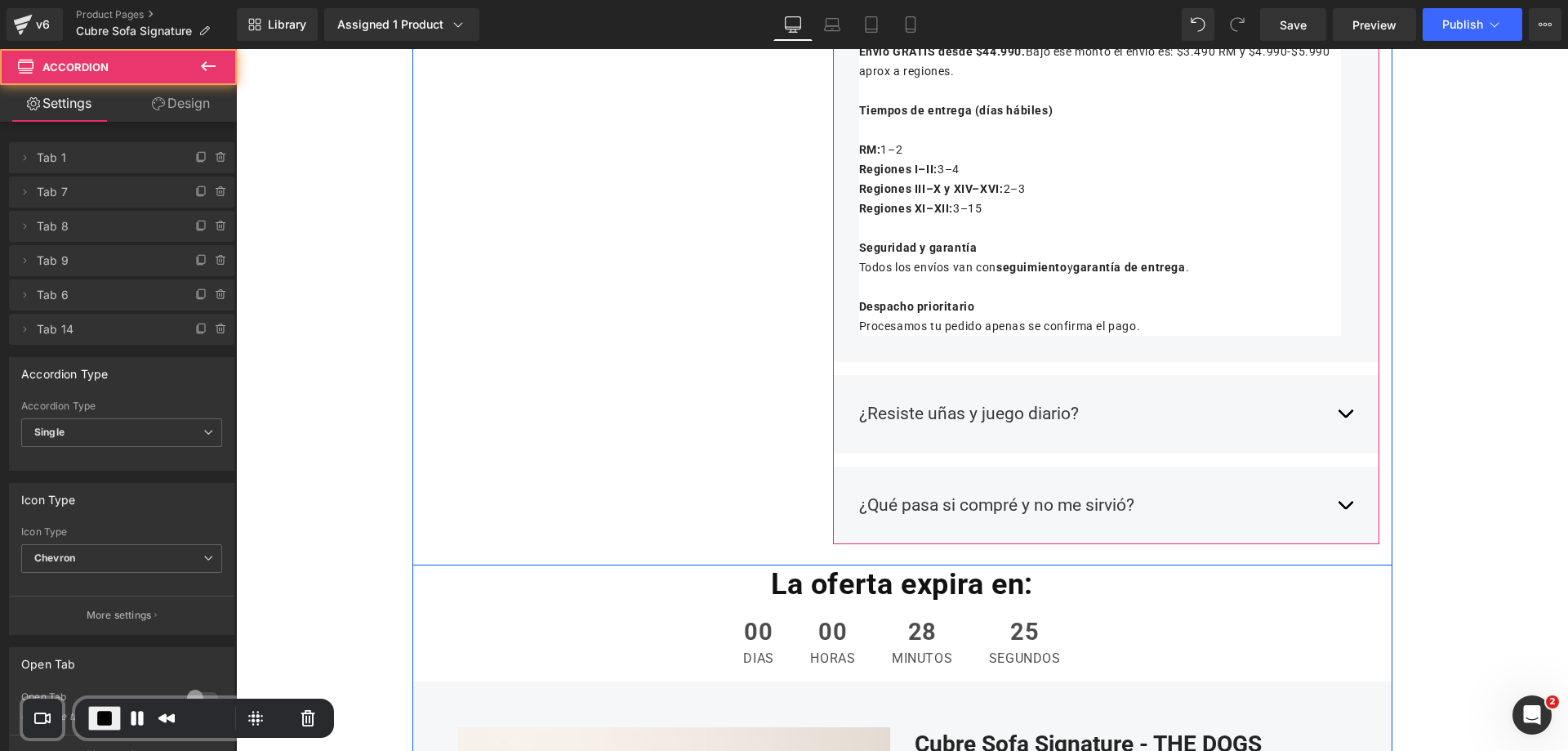
click at [1345, 415] on button "button" at bounding box center [1345, 414] width 17 height 50
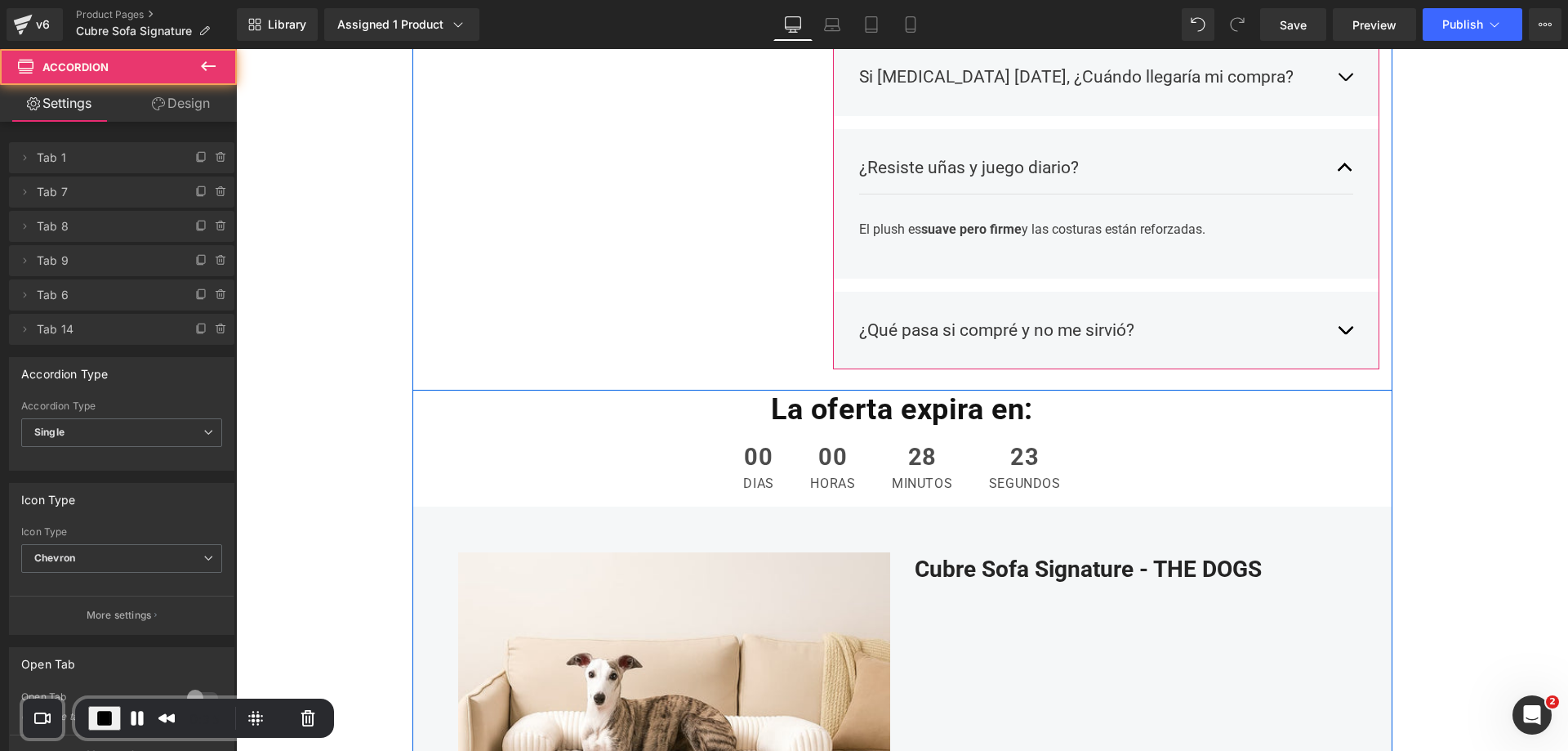
click at [1337, 333] on button "button" at bounding box center [1345, 330] width 17 height 50
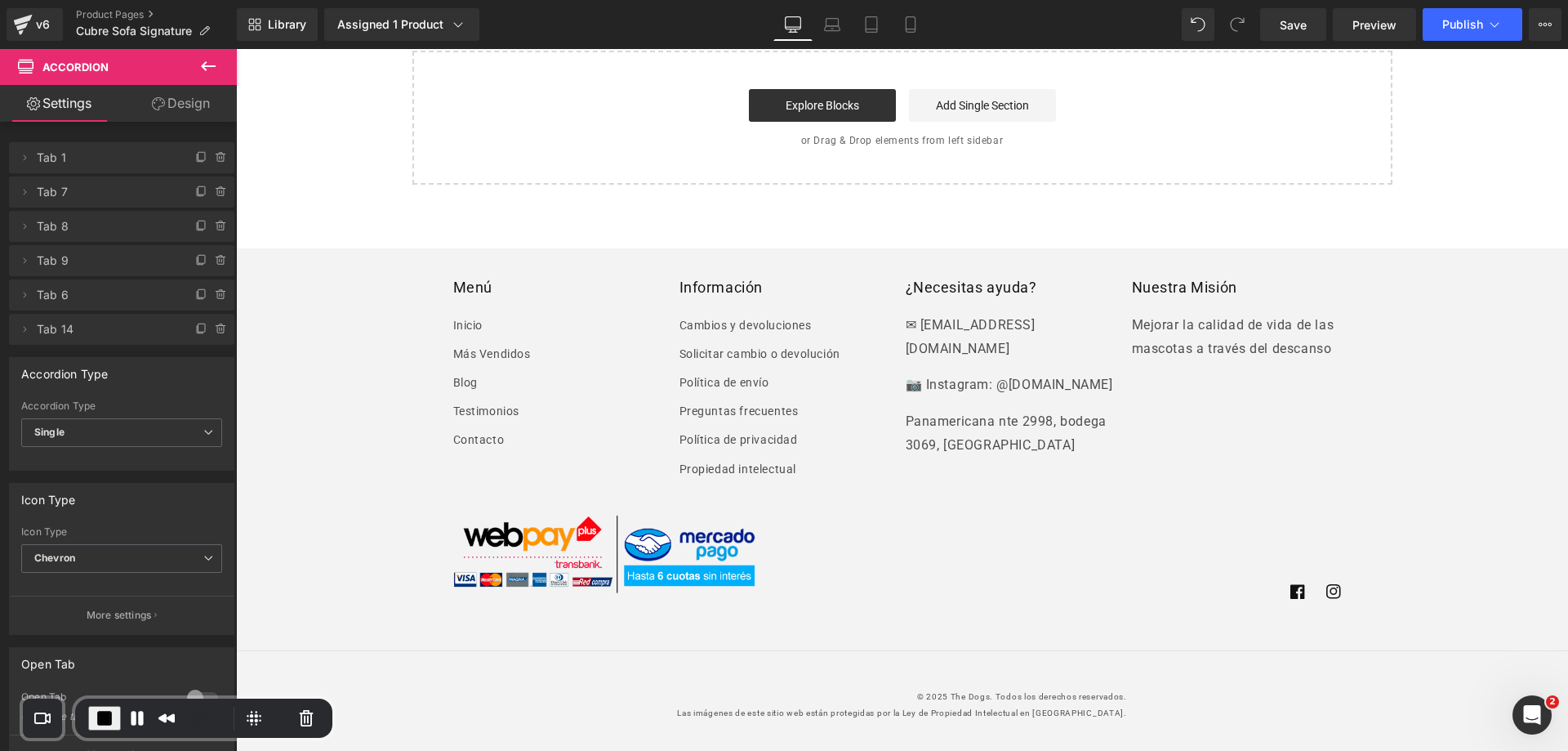
scroll to position [3960, 0]
click at [109, 717] on span "End Recording" at bounding box center [104, 718] width 19 height 19
